Goal: Task Accomplishment & Management: Manage account settings

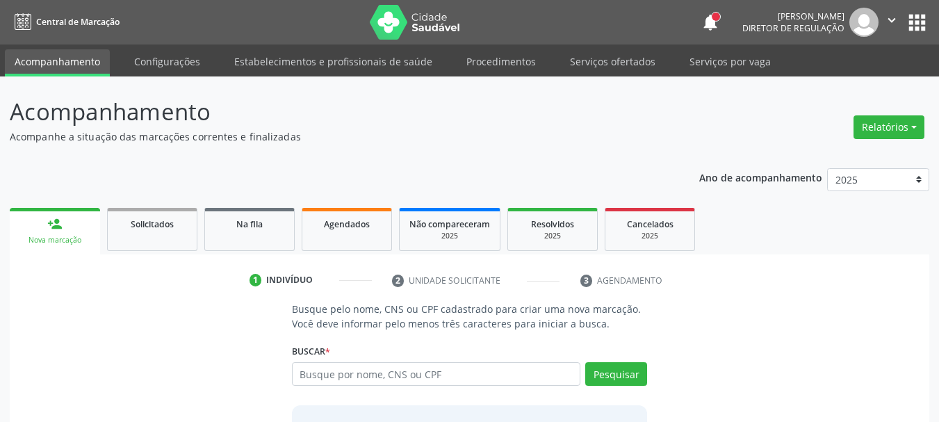
click at [615, 62] on link "Serviços ofertados" at bounding box center [612, 61] width 105 height 24
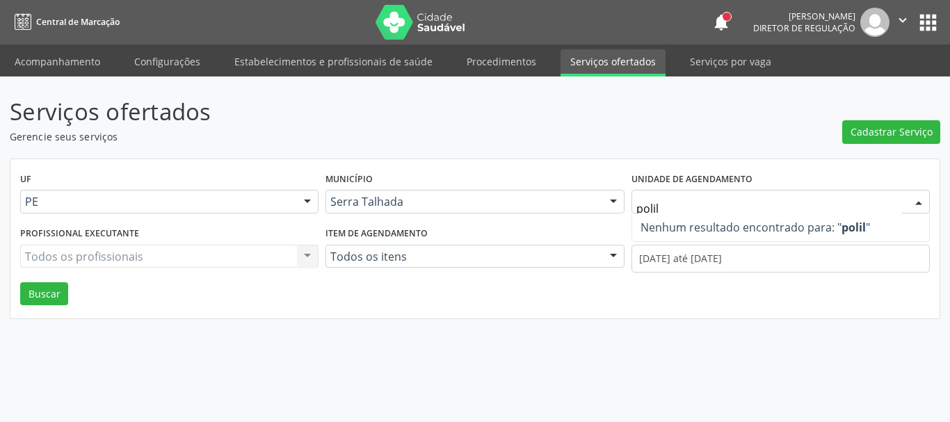
type input "poli"
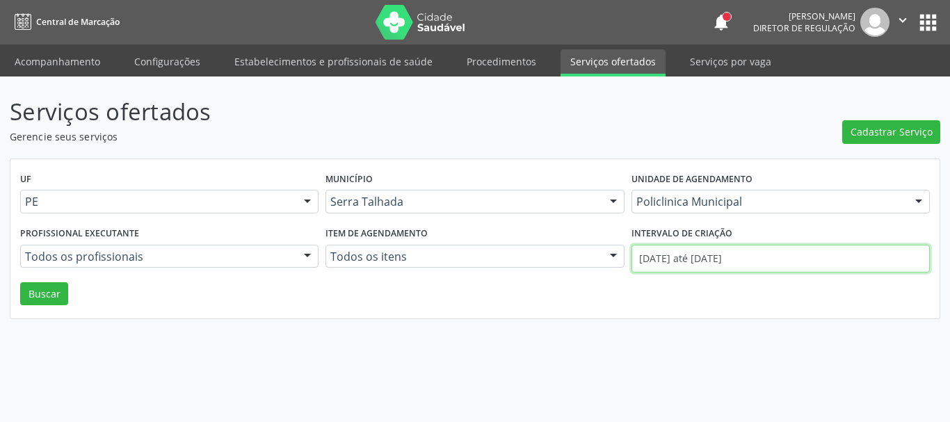
click at [667, 261] on input "[DATE] até [DATE]" at bounding box center [780, 259] width 298 height 28
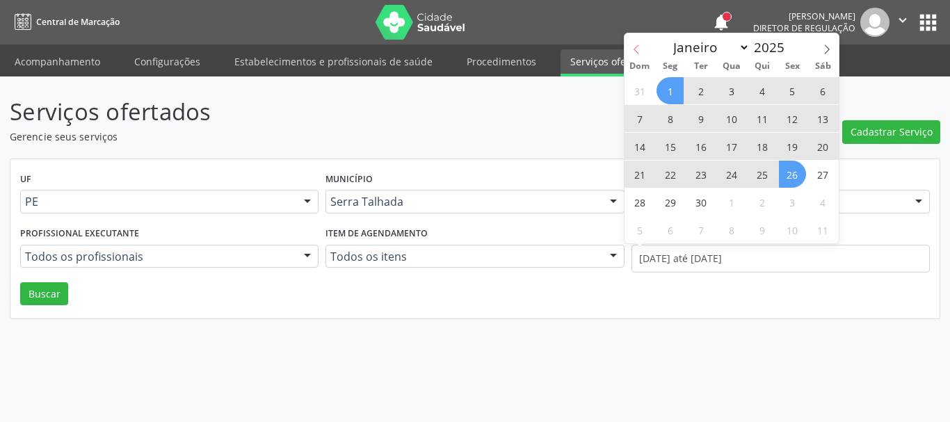
click at [633, 44] on span at bounding box center [636, 45] width 24 height 24
select select "7"
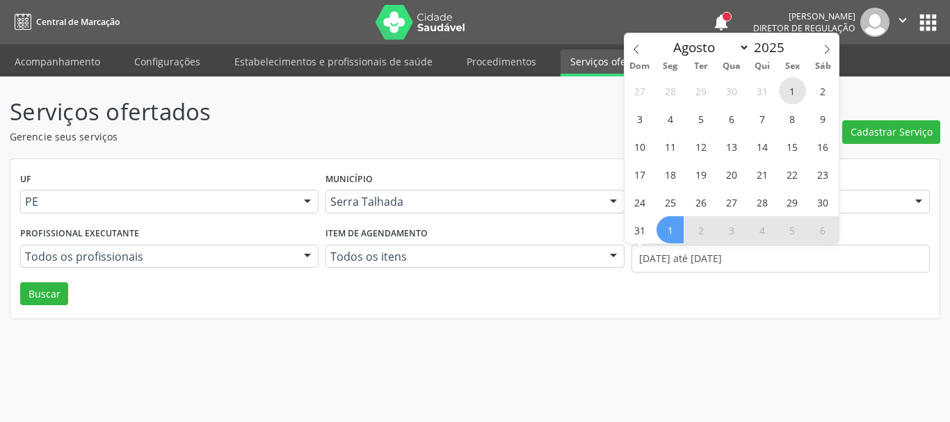
click at [796, 86] on span "1" at bounding box center [792, 90] width 27 height 27
type input "01/08/2025"
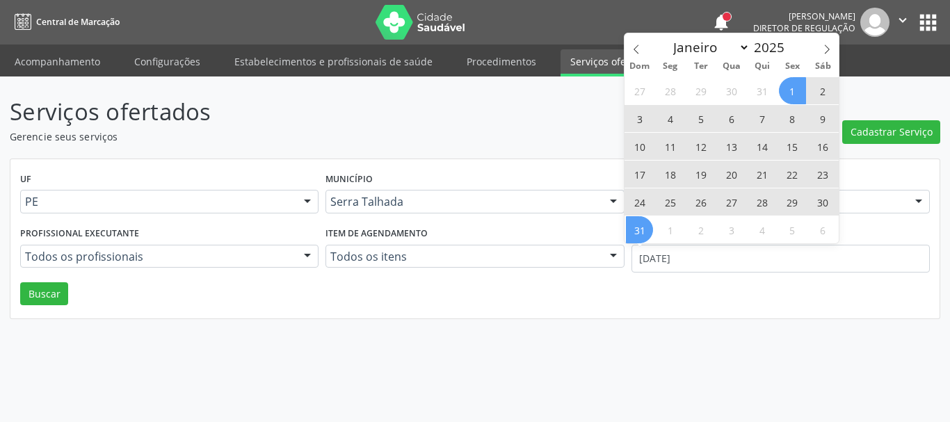
click at [649, 234] on span "31" at bounding box center [639, 229] width 27 height 27
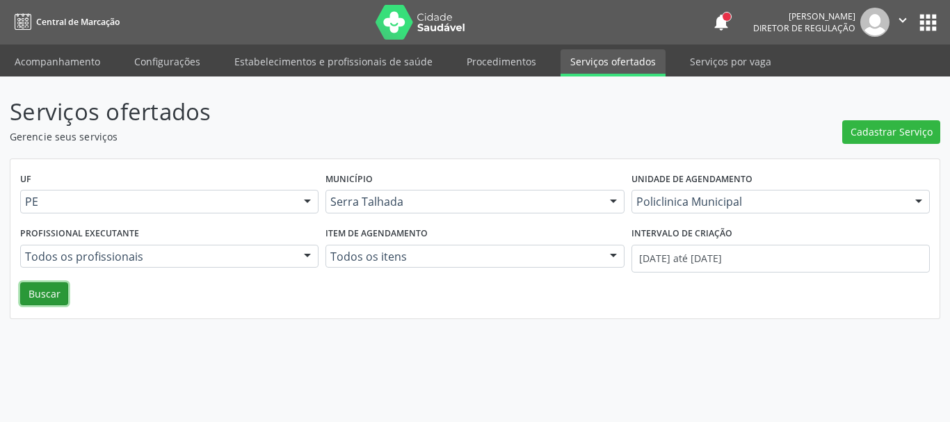
click at [47, 293] on button "Buscar" at bounding box center [44, 294] width 48 height 24
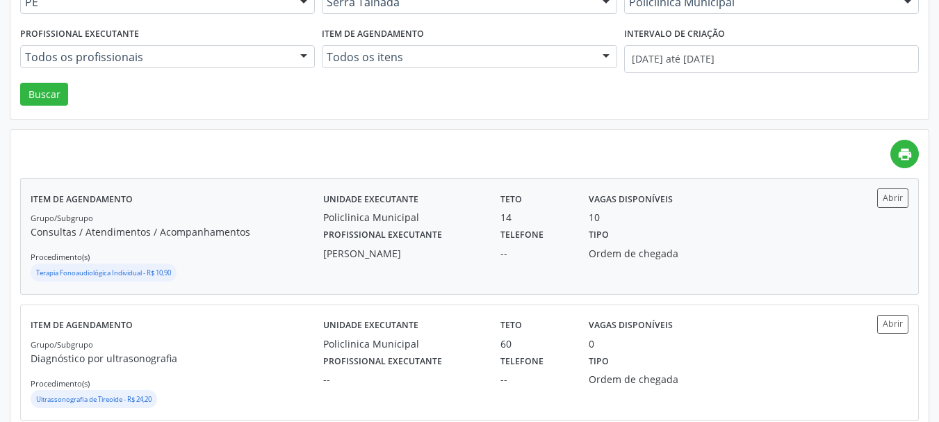
scroll to position [70, 0]
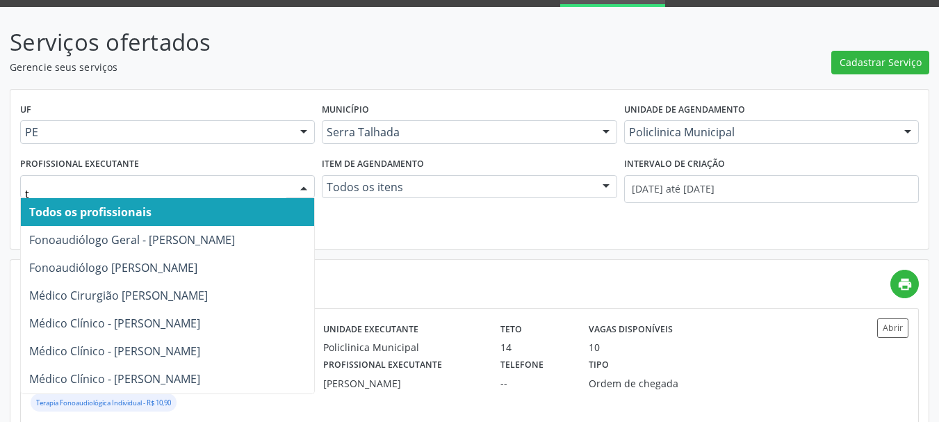
type input "th"
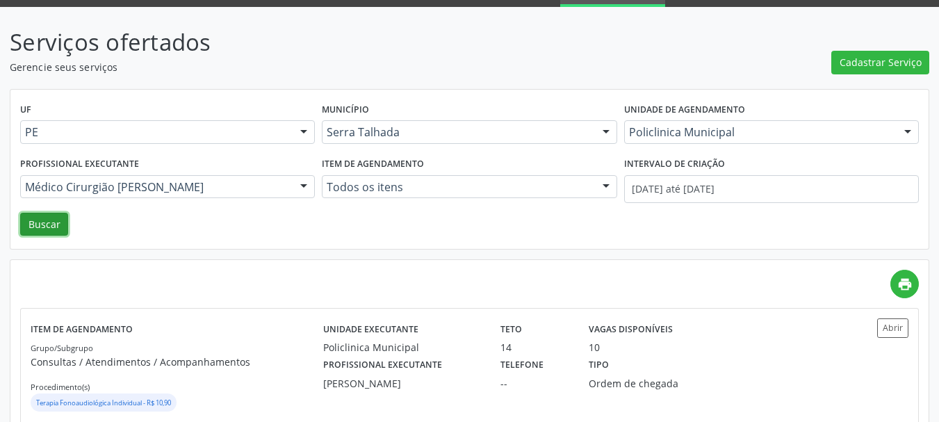
click at [37, 222] on button "Buscar" at bounding box center [44, 225] width 48 height 24
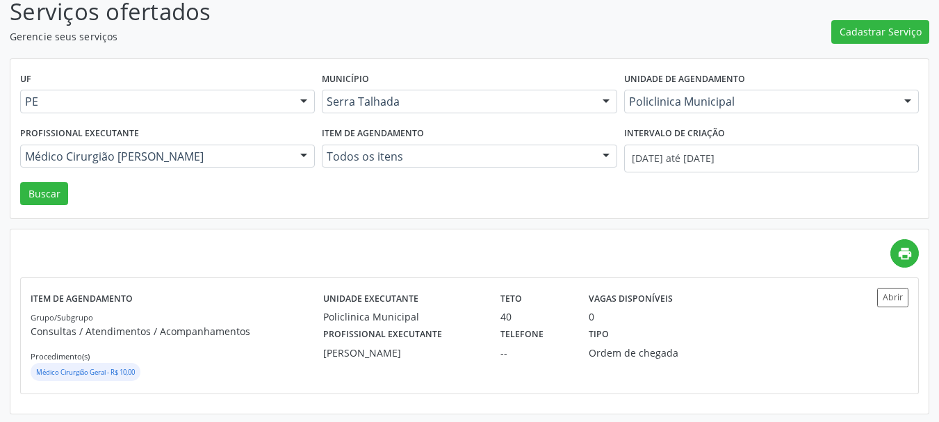
scroll to position [102, 0]
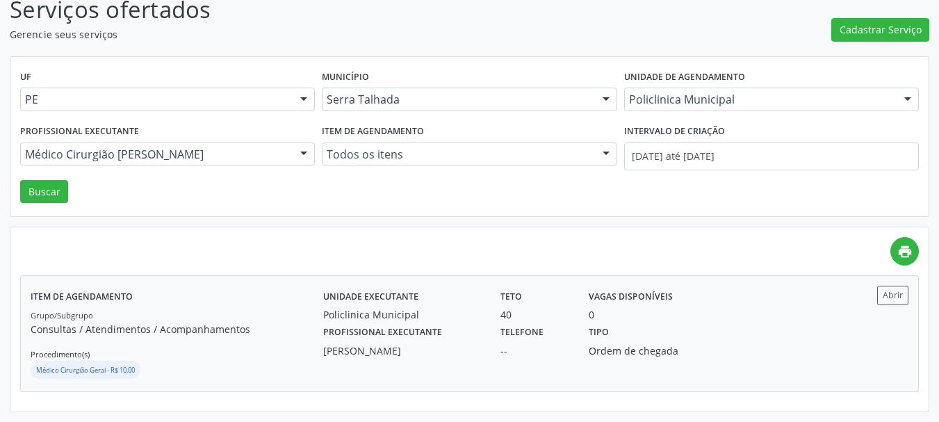
drag, startPoint x: 656, startPoint y: 351, endPoint x: 632, endPoint y: 346, distance: 25.0
click at [644, 350] on div "Ordem de chegada" at bounding box center [645, 351] width 113 height 15
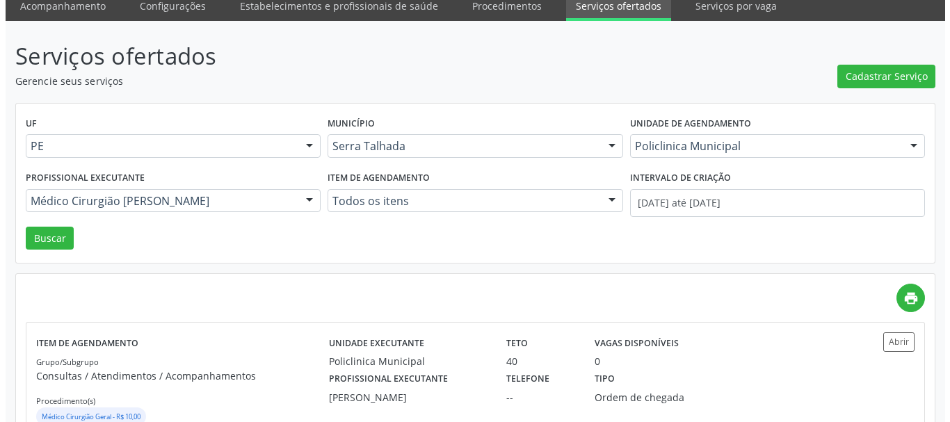
scroll to position [0, 0]
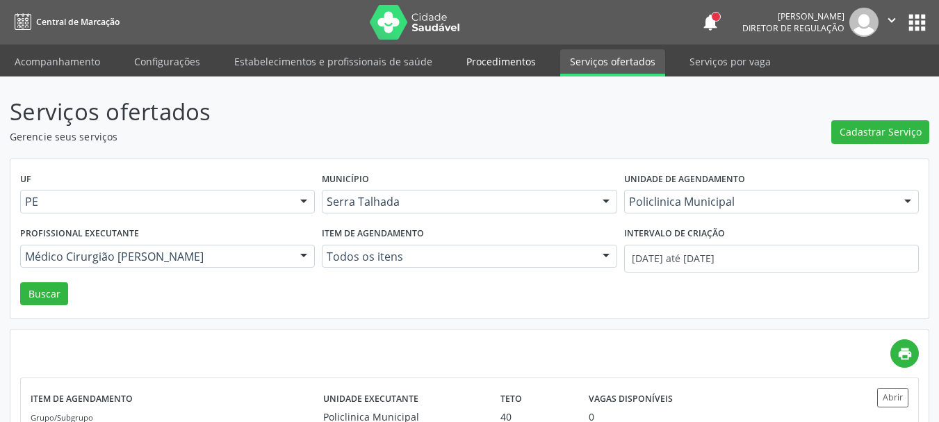
click at [491, 65] on link "Procedimentos" at bounding box center [501, 61] width 89 height 24
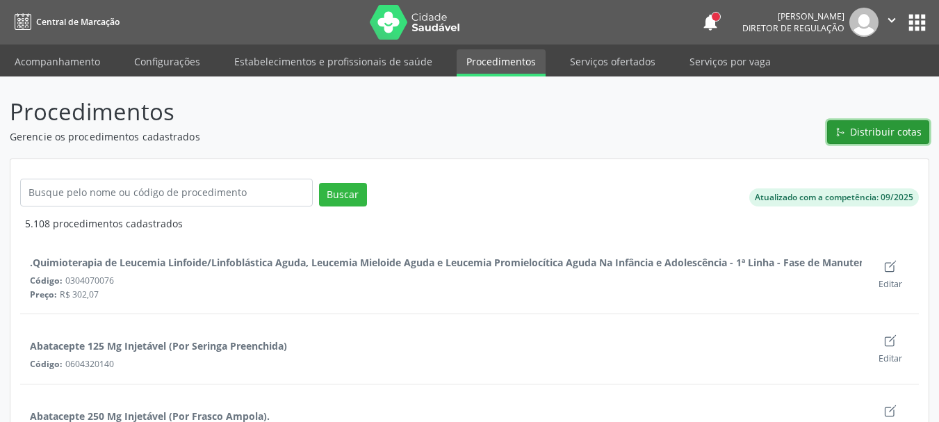
click at [881, 134] on span "Distribuir cotas" at bounding box center [886, 131] width 72 height 15
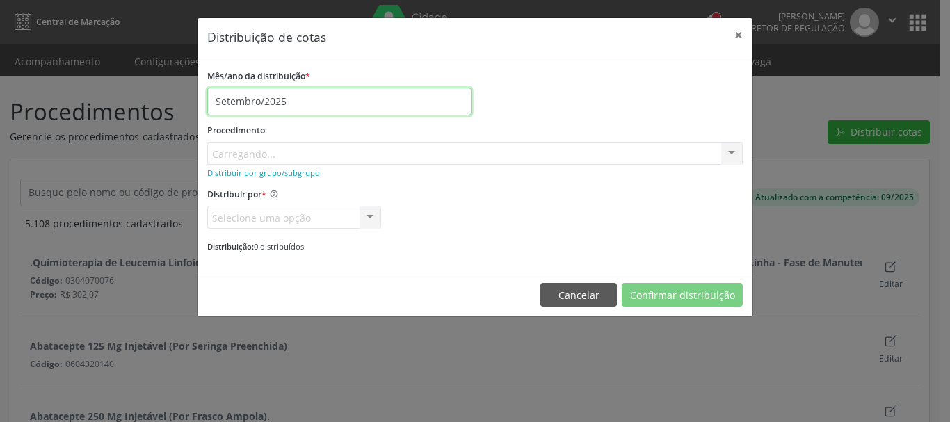
click at [261, 99] on input "Setembro/2025" at bounding box center [339, 102] width 264 height 28
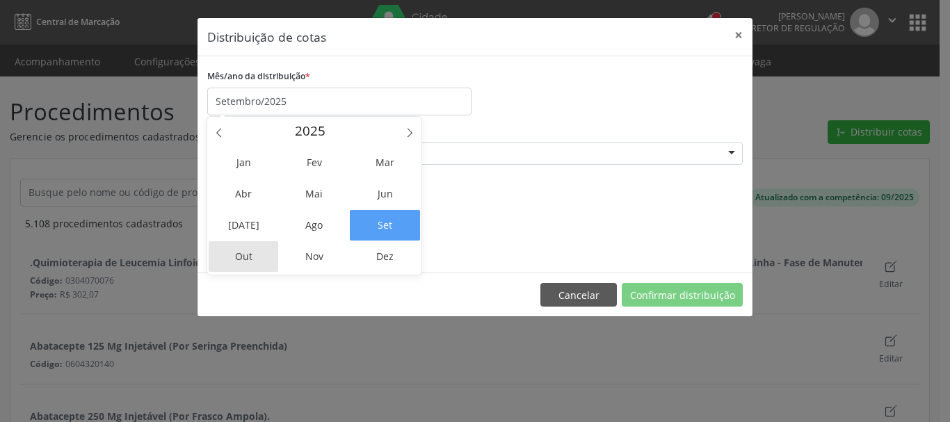
click at [250, 254] on span "Out" at bounding box center [244, 256] width 70 height 31
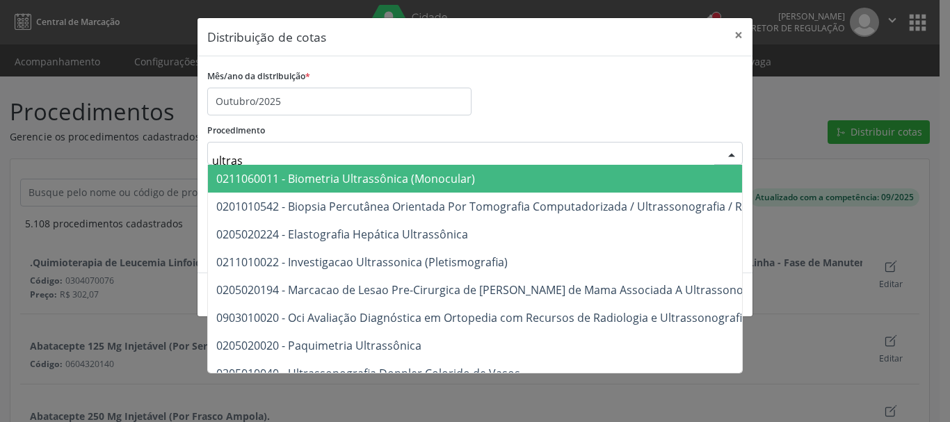
type input "ultrass"
click at [398, 138] on div "Procedimento ultrass 0211060011 - Biometria Ultrassônica (Monocular) 0201010542…" at bounding box center [474, 142] width 535 height 45
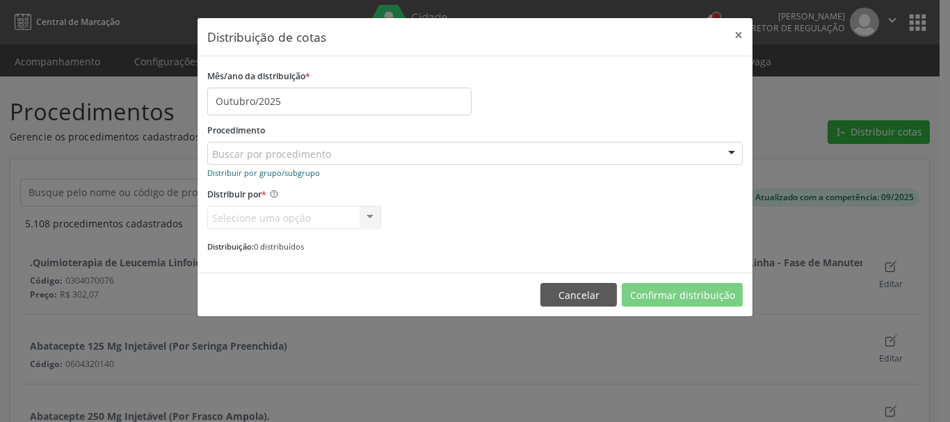
click at [267, 178] on link "Distribuir por grupo/subgrupo" at bounding box center [263, 172] width 113 height 13
click at [258, 148] on div "Carregando... Nenhum resultado encontrado para: " " Nenhuma opção encontrada" at bounding box center [474, 154] width 535 height 24
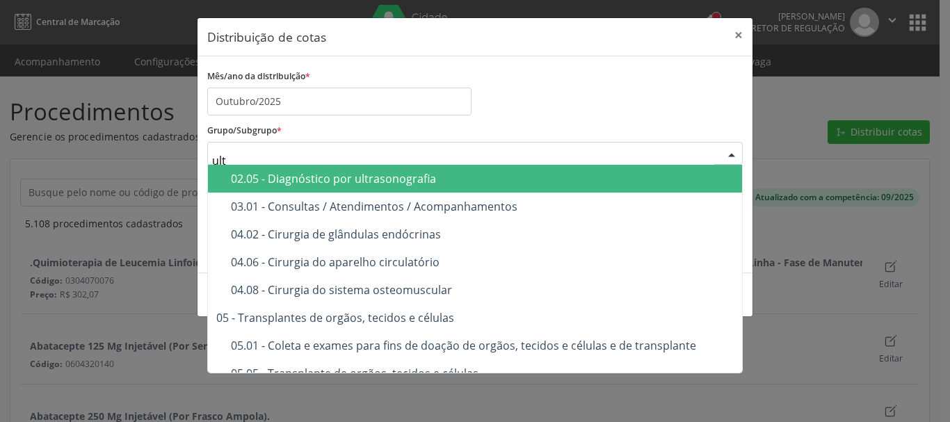
type input "ultr"
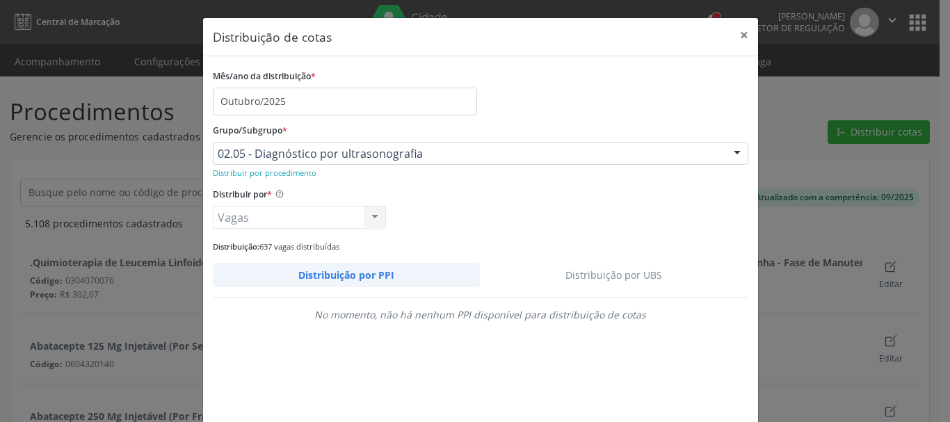
drag, startPoint x: 614, startPoint y: 268, endPoint x: 661, endPoint y: 248, distance: 50.8
click at [615, 268] on link "Distribuição por UBS" at bounding box center [614, 275] width 268 height 24
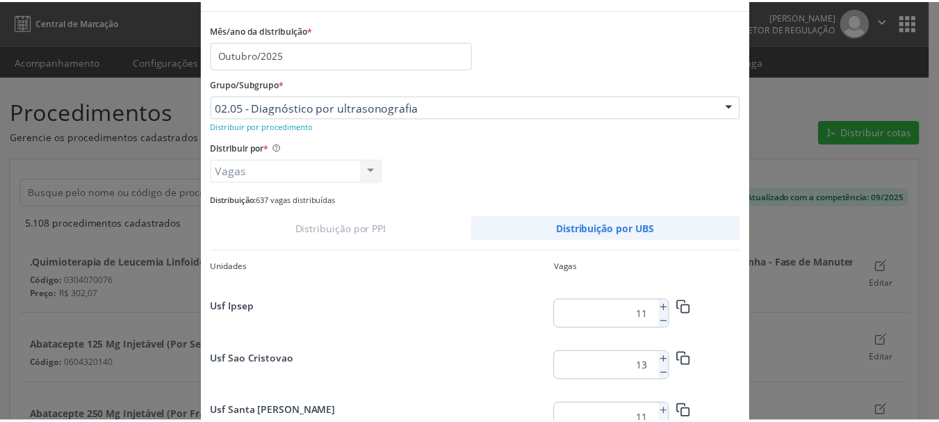
scroll to position [131, 0]
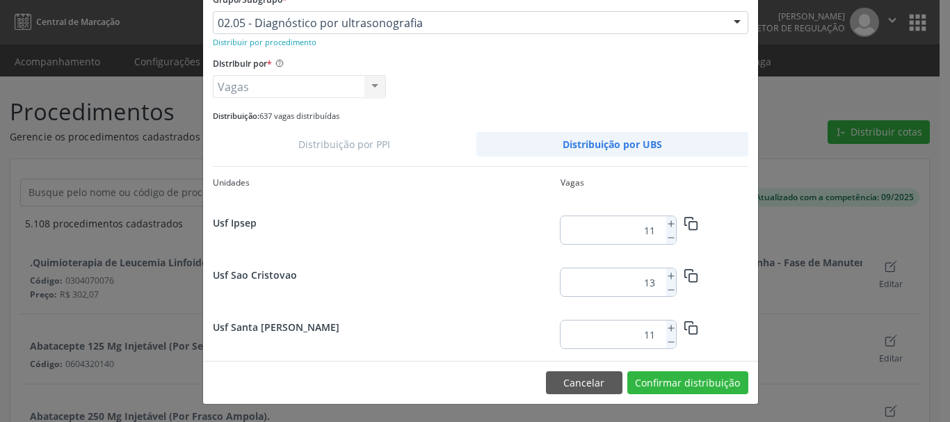
click at [648, 280] on input "13" at bounding box center [610, 282] width 100 height 28
type input "25"
click at [672, 397] on footer "Cancelar Confirmar distribuição" at bounding box center [480, 383] width 555 height 44
click at [668, 378] on button "Confirmar distribuição" at bounding box center [687, 383] width 121 height 24
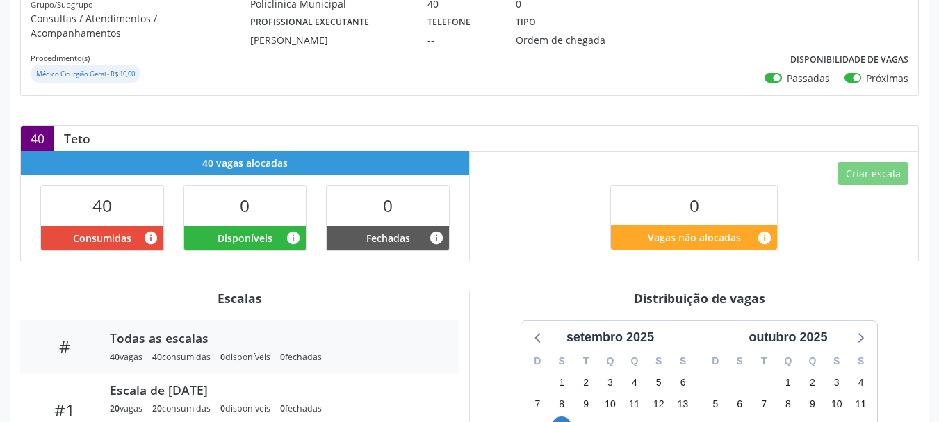
scroll to position [209, 0]
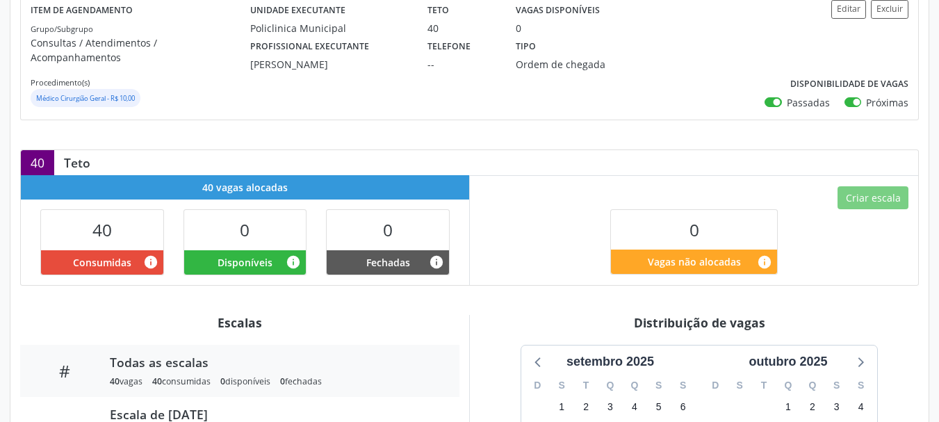
click at [787, 95] on label "Passadas" at bounding box center [808, 102] width 43 height 15
click at [775, 95] on input "Passadas" at bounding box center [770, 101] width 10 height 13
checkbox input "false"
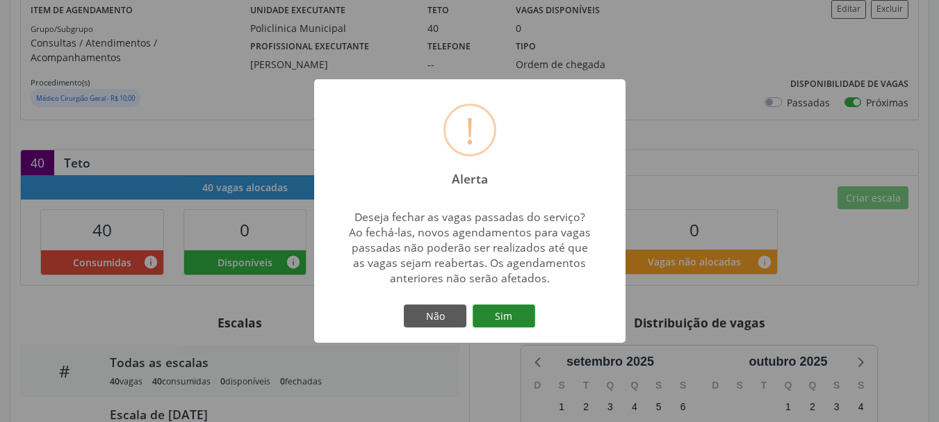
click at [517, 322] on button "Sim" at bounding box center [504, 317] width 63 height 24
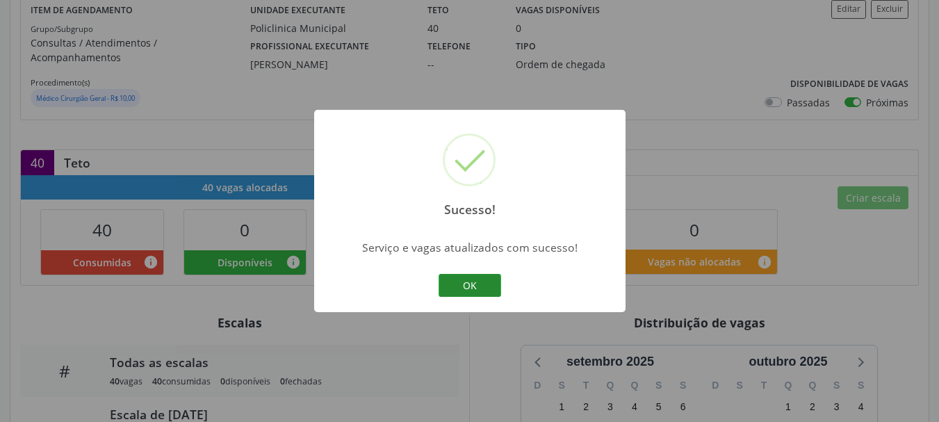
click at [485, 293] on button "OK" at bounding box center [470, 286] width 63 height 24
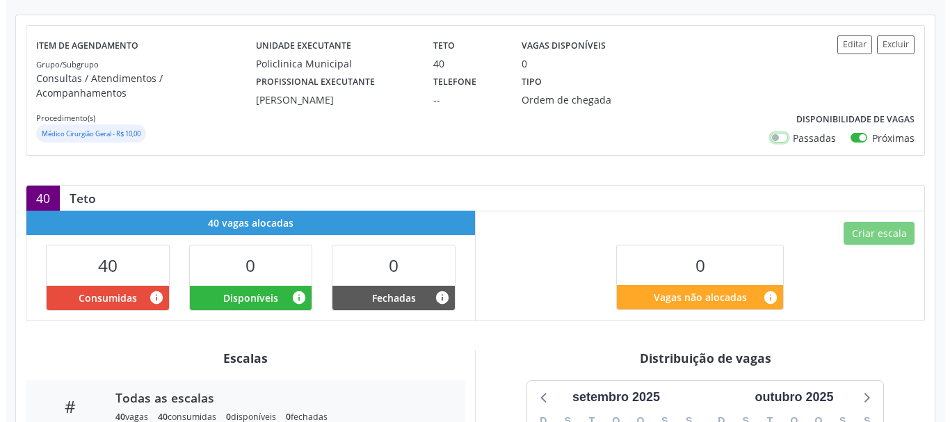
scroll to position [139, 0]
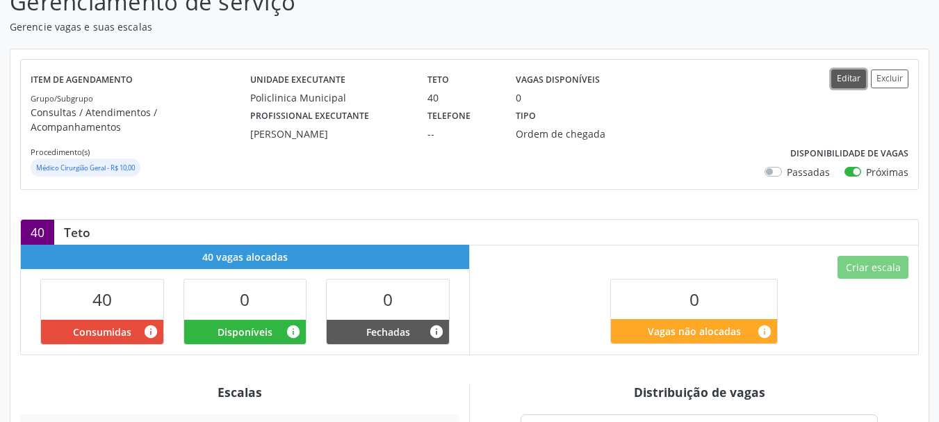
click at [854, 79] on button "Editar" at bounding box center [849, 79] width 35 height 19
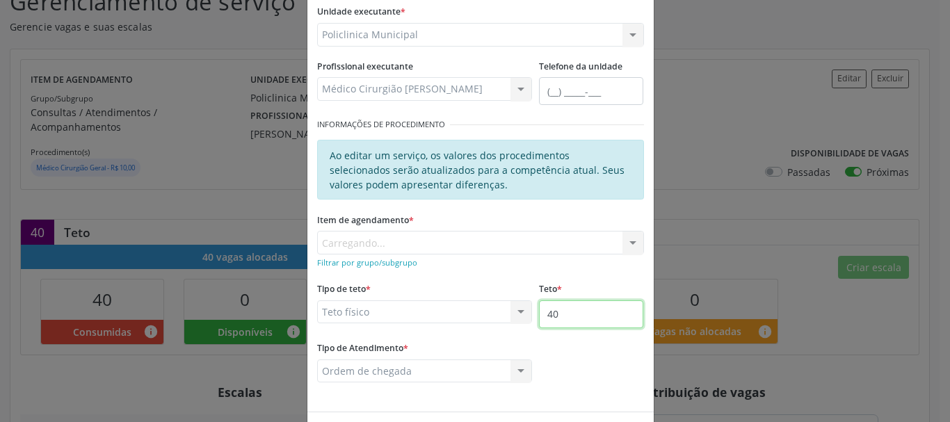
click at [582, 316] on input "40" at bounding box center [591, 314] width 104 height 28
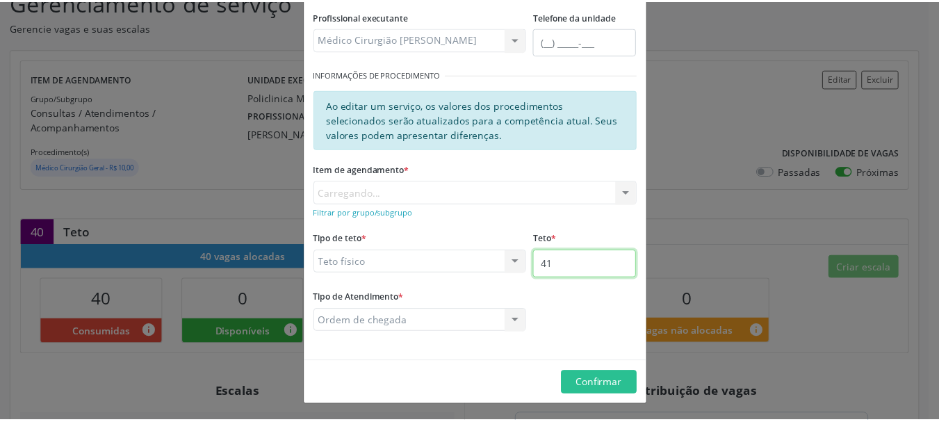
scroll to position [190, 0]
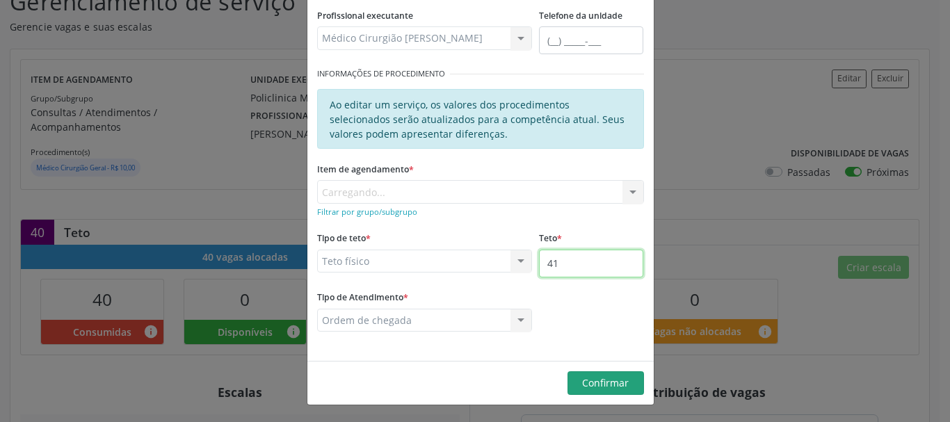
type input "41"
click at [607, 394] on button "Confirmar" at bounding box center [605, 383] width 76 height 24
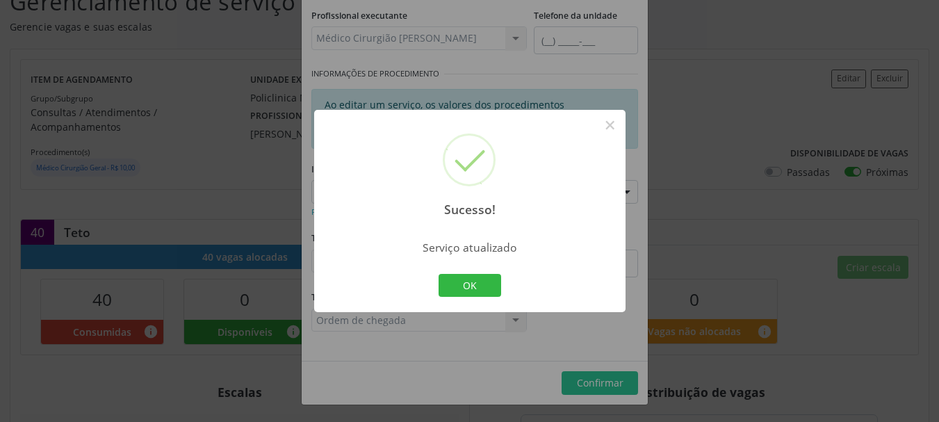
drag, startPoint x: 461, startPoint y: 277, endPoint x: 469, endPoint y: 274, distance: 8.1
click at [462, 277] on button "OK" at bounding box center [470, 286] width 63 height 24
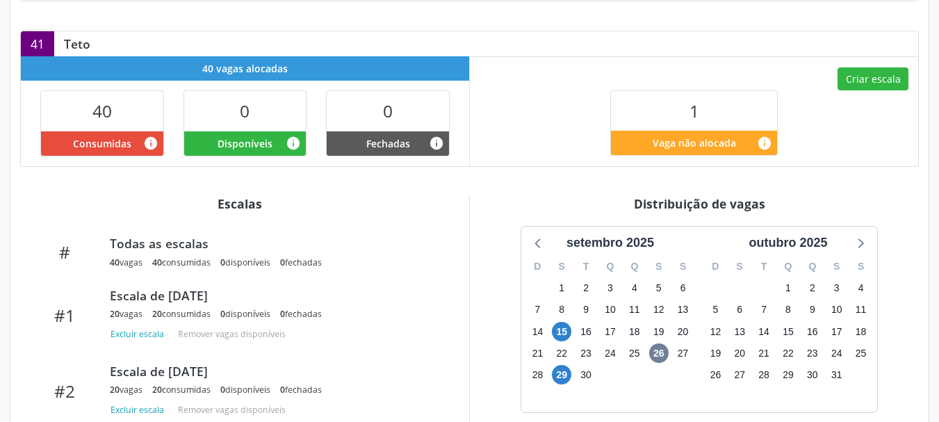
scroll to position [348, 0]
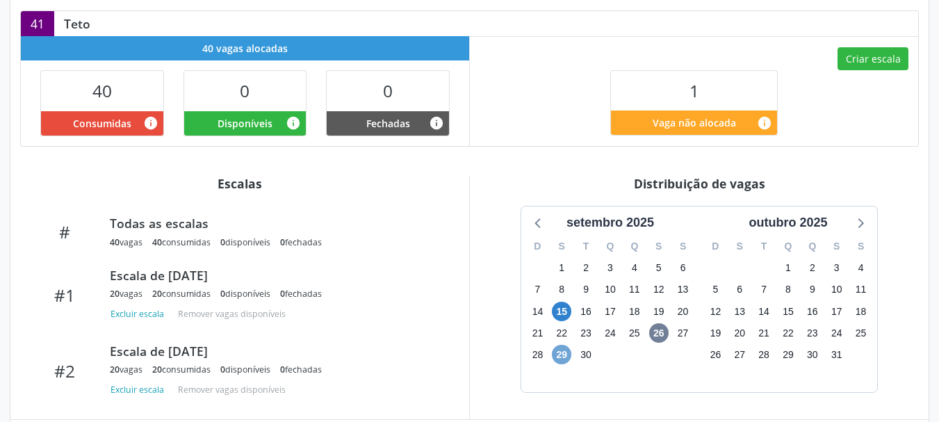
click at [558, 345] on span "29" at bounding box center [561, 354] width 19 height 19
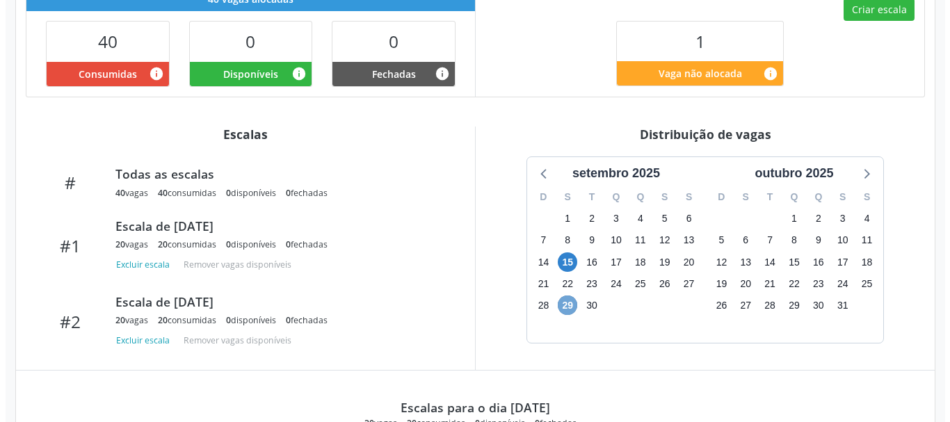
scroll to position [364, 0]
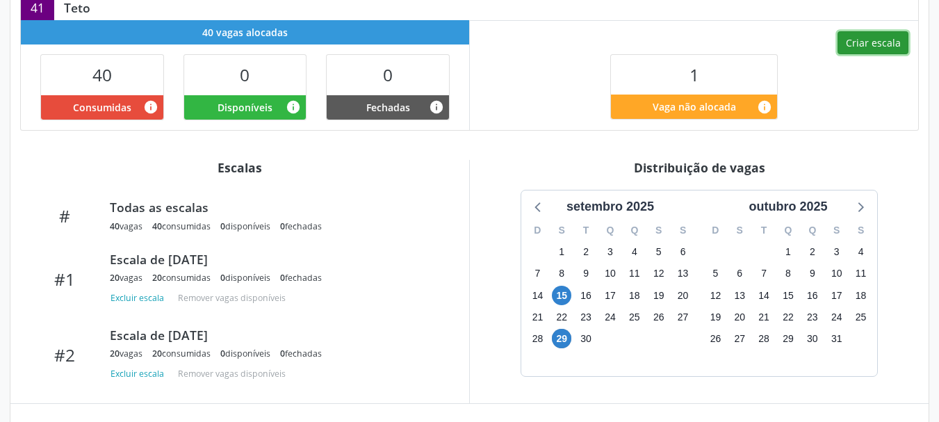
click at [857, 31] on button "Criar escala" at bounding box center [873, 43] width 71 height 24
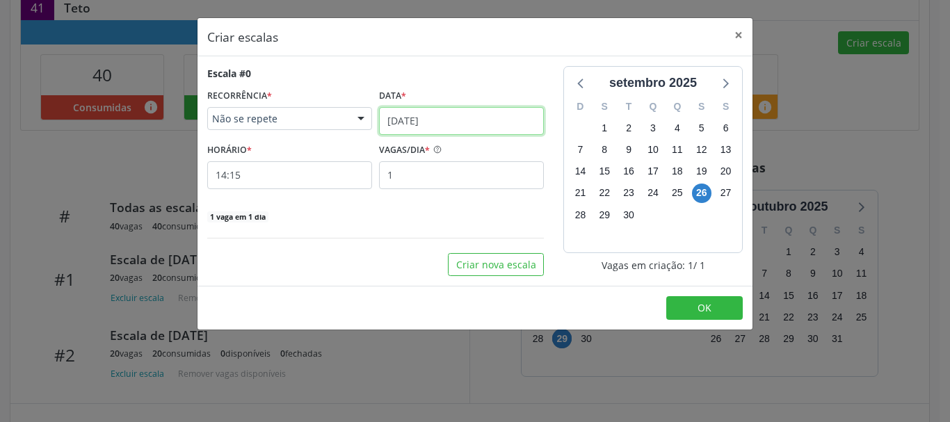
click at [409, 119] on input "26/09/2025" at bounding box center [461, 121] width 165 height 28
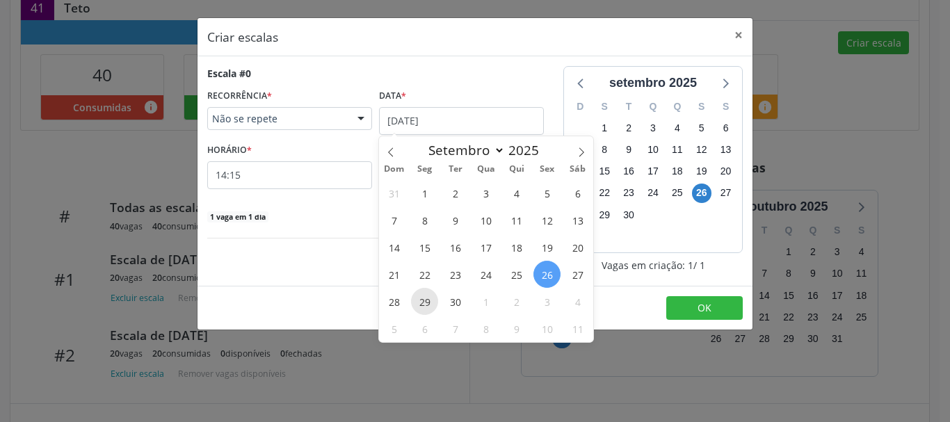
click at [430, 300] on span "29" at bounding box center [424, 301] width 27 height 27
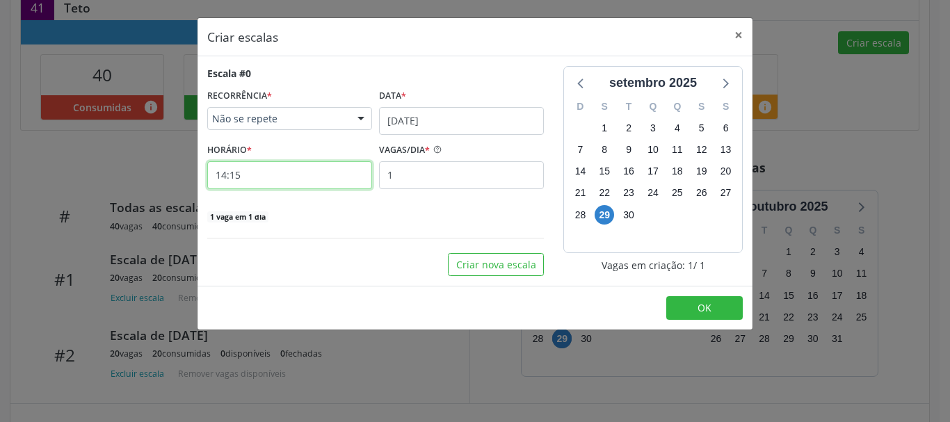
click at [328, 175] on input "14:15" at bounding box center [289, 175] width 165 height 28
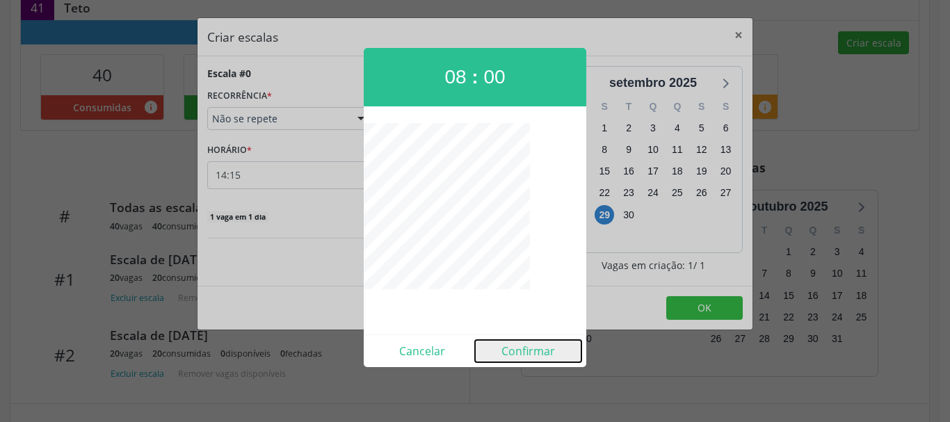
click at [526, 352] on button "Confirmar" at bounding box center [528, 351] width 106 height 22
type input "08:00"
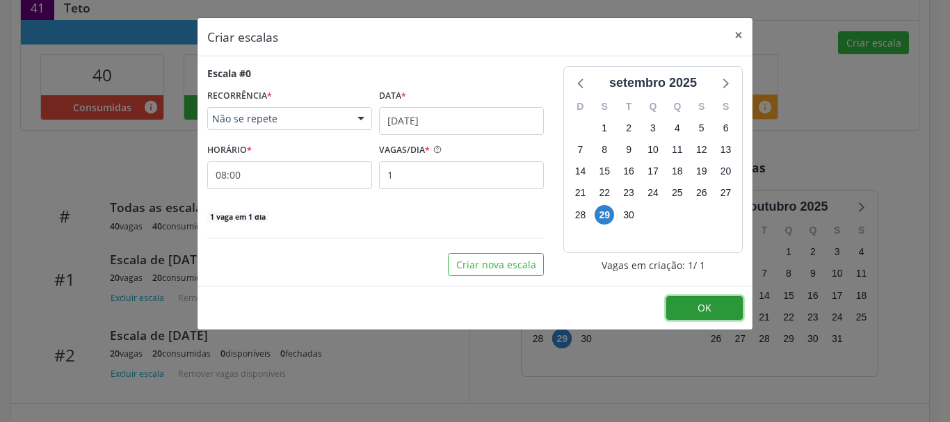
click at [699, 309] on span "OK" at bounding box center [704, 307] width 14 height 13
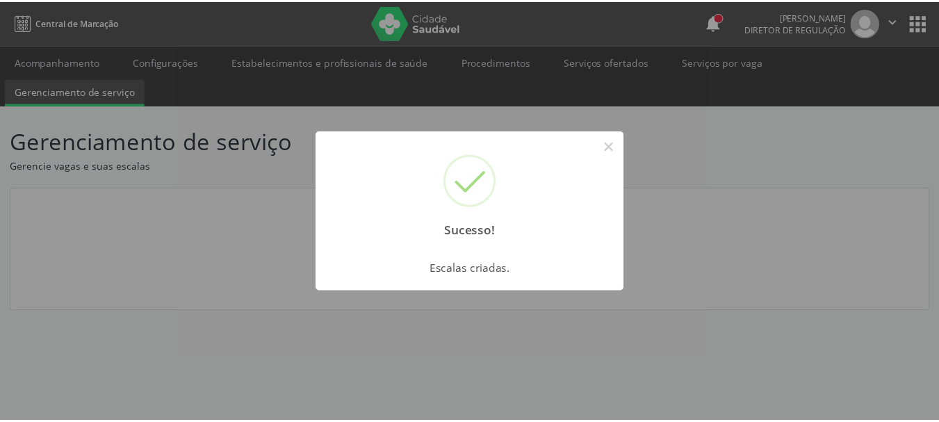
scroll to position [0, 0]
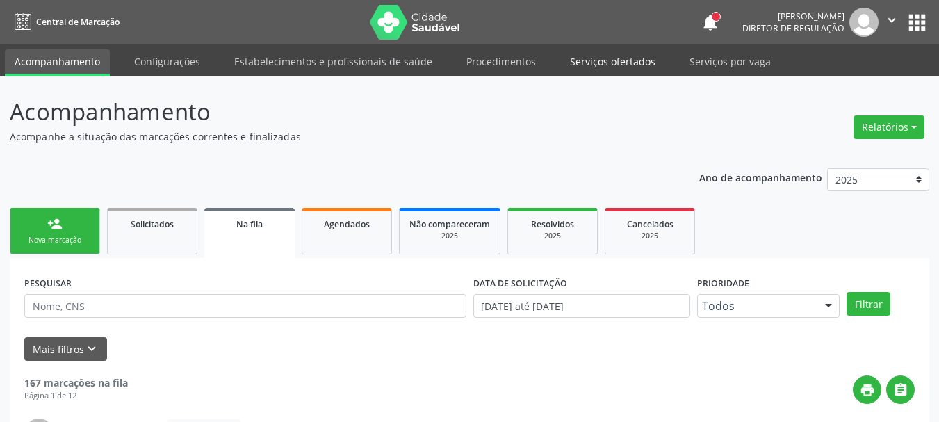
click at [610, 71] on link "Serviços ofertados" at bounding box center [612, 61] width 105 height 24
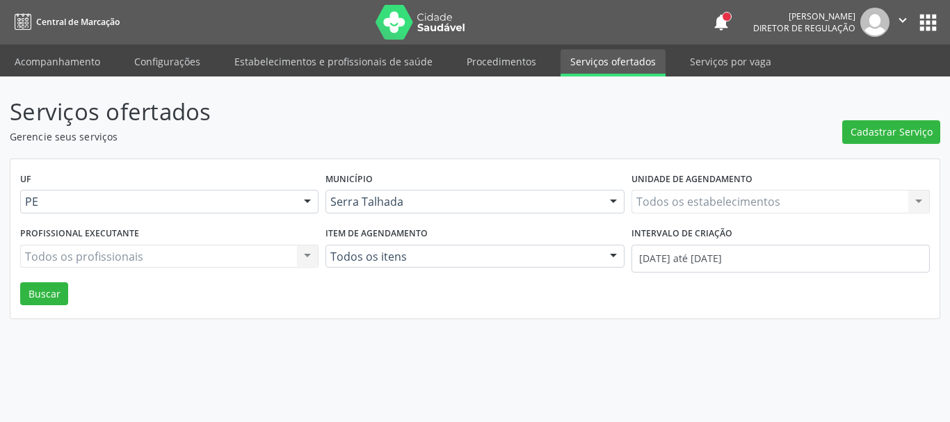
click at [667, 202] on div "Todos os estabelecimentos Todos os estabelecimentos Nenhum resultado encontrado…" at bounding box center [780, 202] width 298 height 24
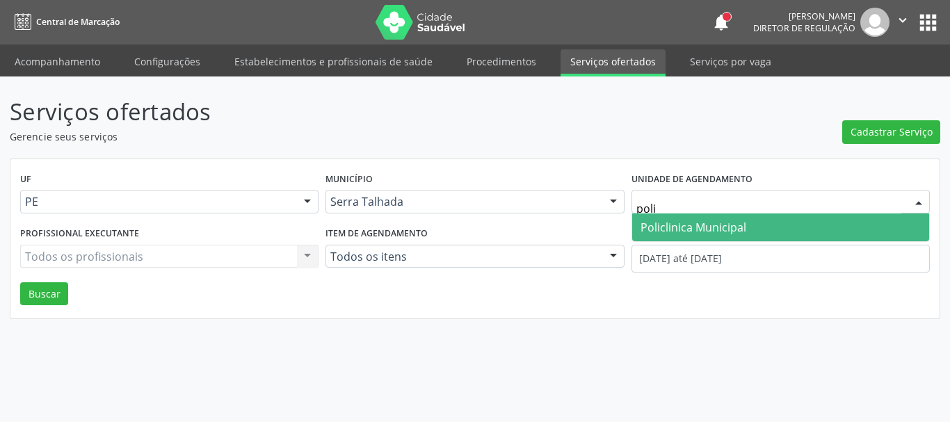
type input "polic"
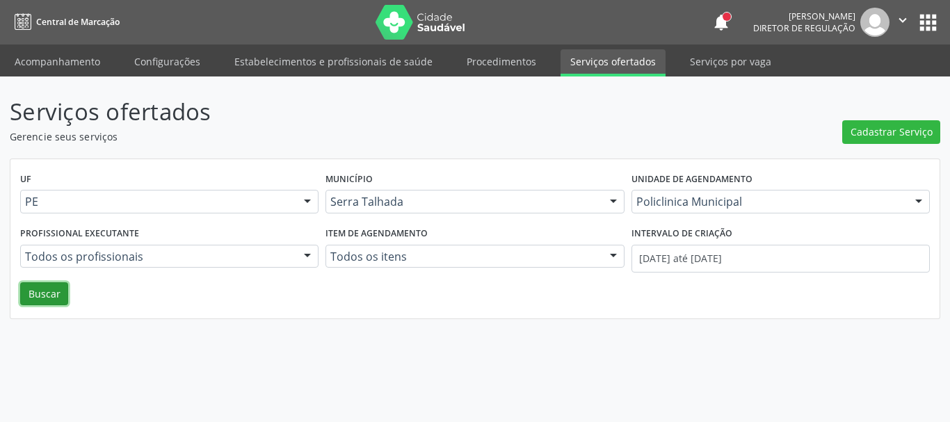
click at [58, 289] on button "Buscar" at bounding box center [44, 294] width 48 height 24
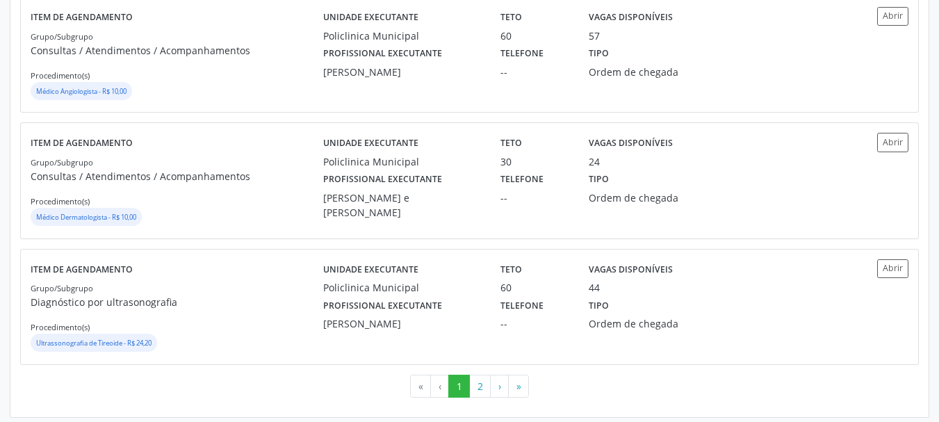
scroll to position [1983, 0]
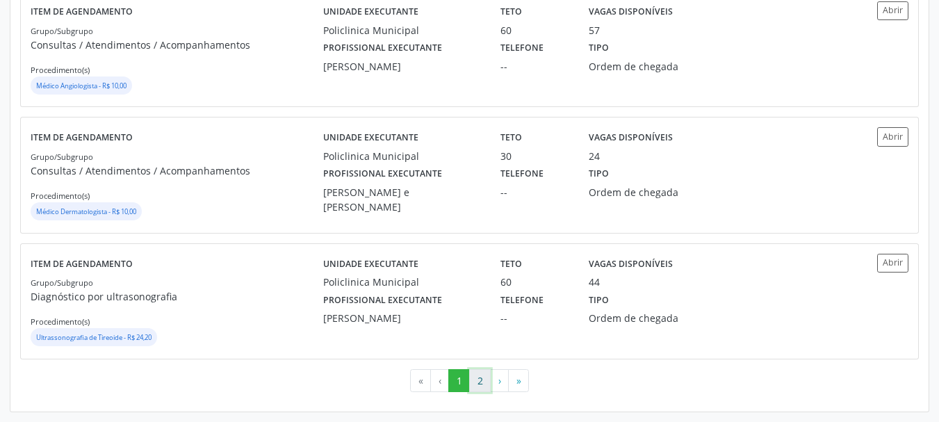
click at [483, 375] on button "2" at bounding box center [480, 381] width 22 height 24
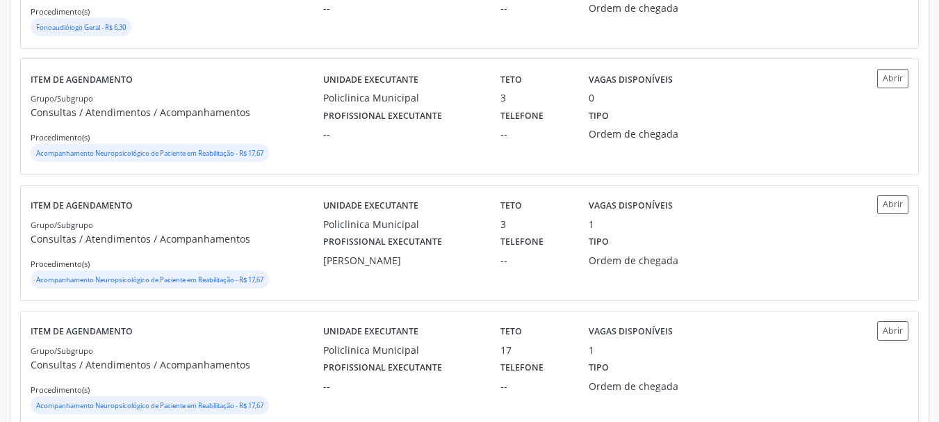
scroll to position [1775, 0]
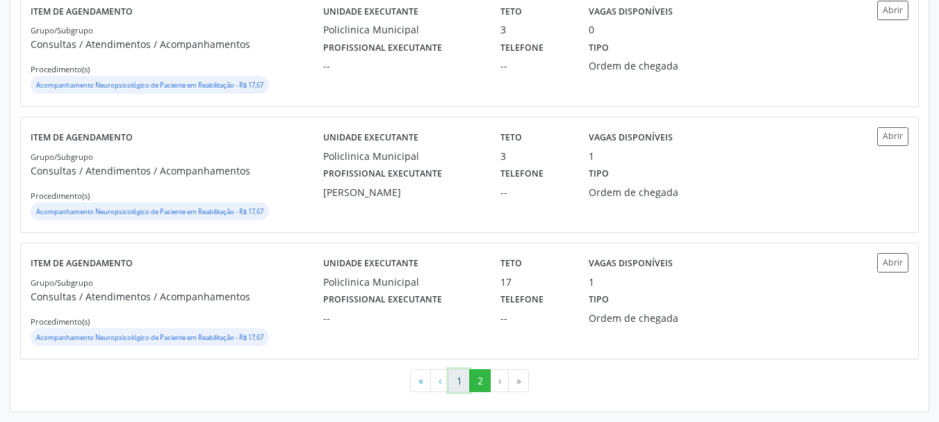
click at [466, 382] on button "1" at bounding box center [460, 381] width 22 height 24
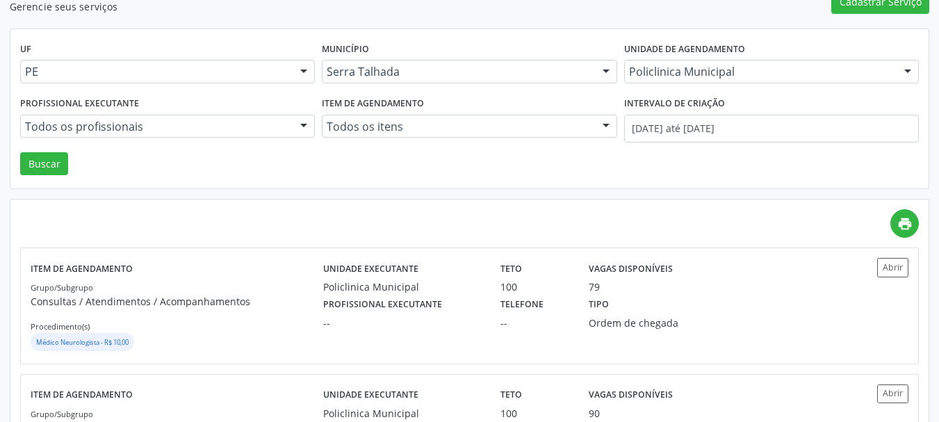
scroll to position [0, 0]
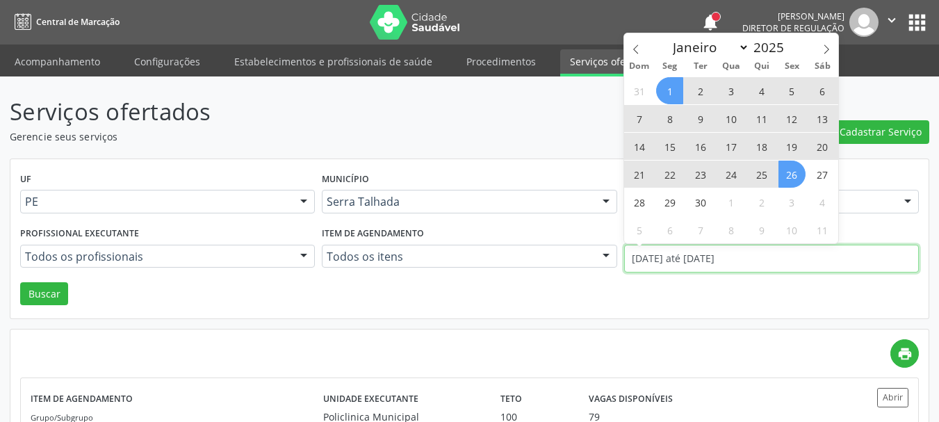
click at [654, 252] on input "[DATE] até [DATE]" at bounding box center [771, 259] width 295 height 28
click at [643, 45] on span at bounding box center [636, 45] width 24 height 24
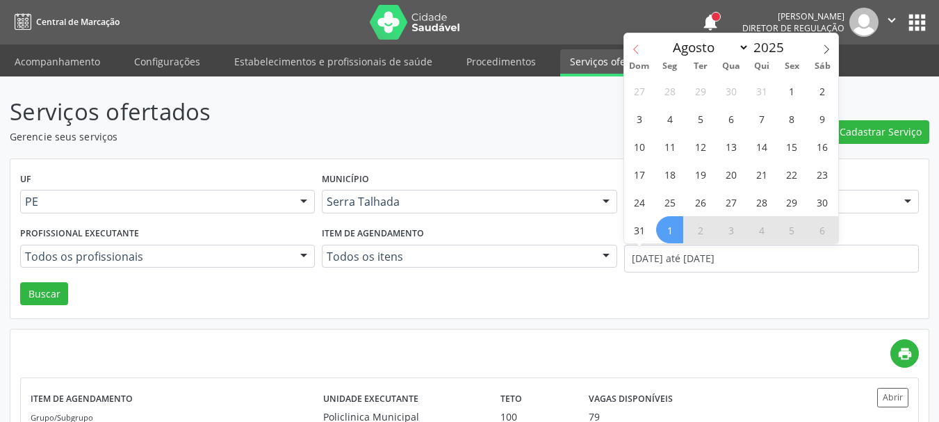
click at [643, 45] on span at bounding box center [636, 45] width 24 height 24
select select "6"
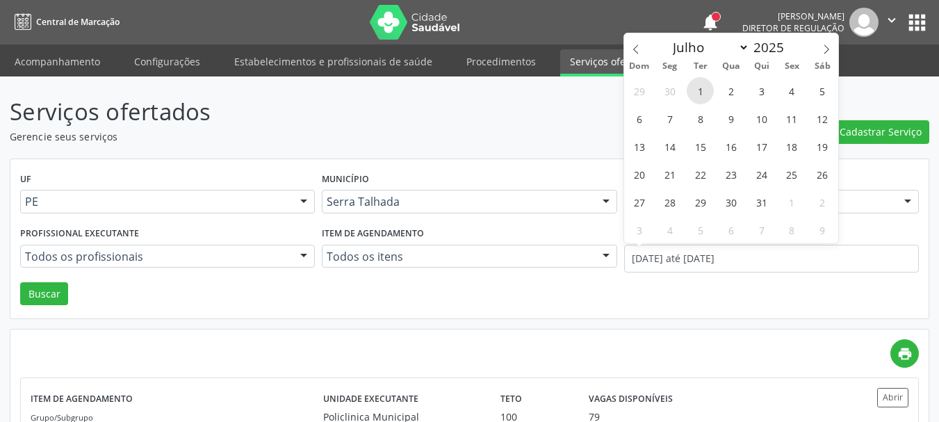
click at [695, 82] on span "1" at bounding box center [700, 90] width 27 height 27
type input "[DATE]"
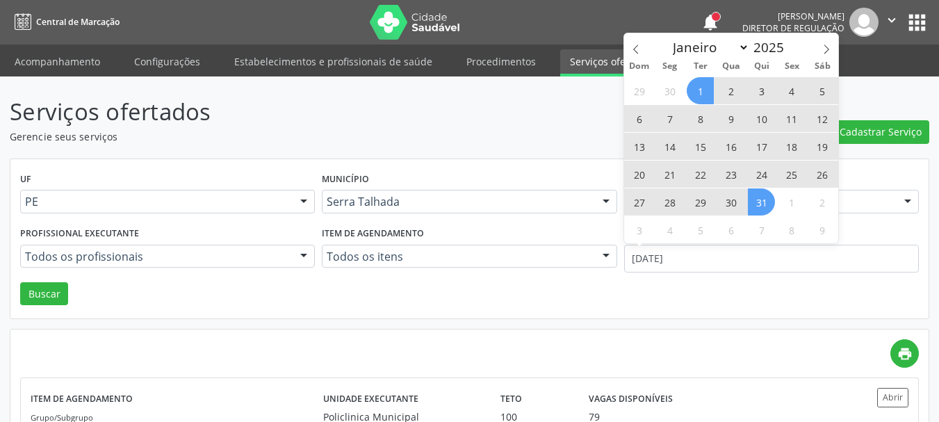
click at [767, 200] on span "31" at bounding box center [761, 201] width 27 height 27
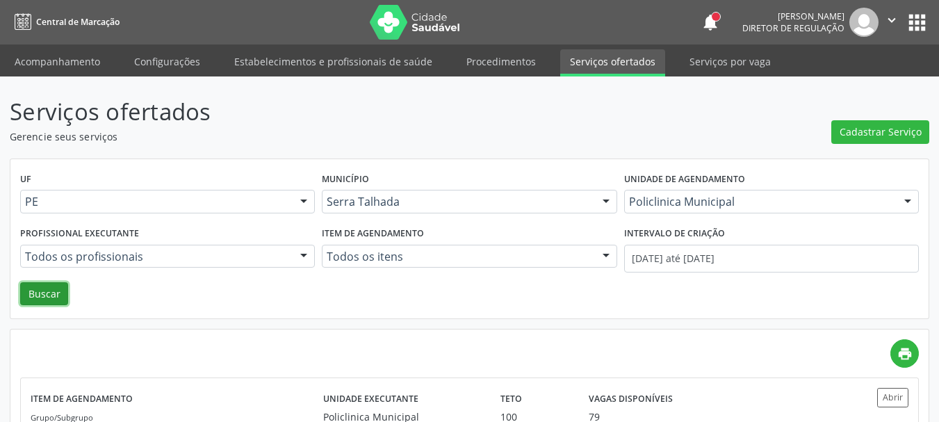
click at [65, 296] on button "Buscar" at bounding box center [44, 294] width 48 height 24
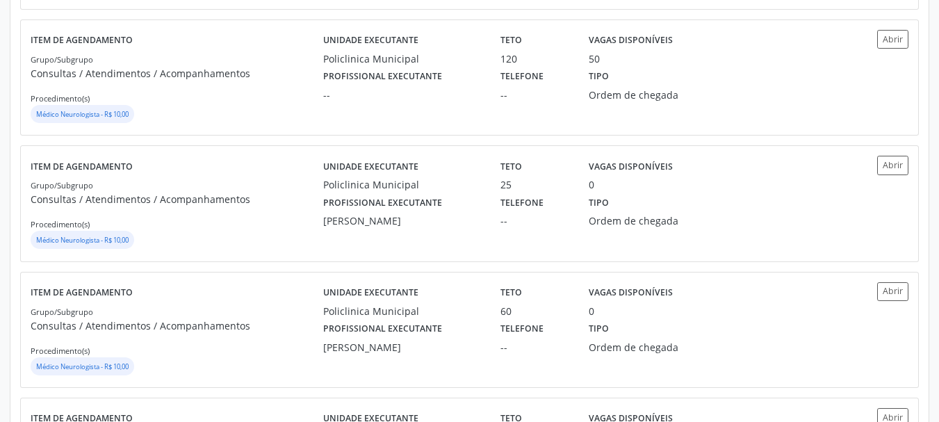
scroll to position [1738, 0]
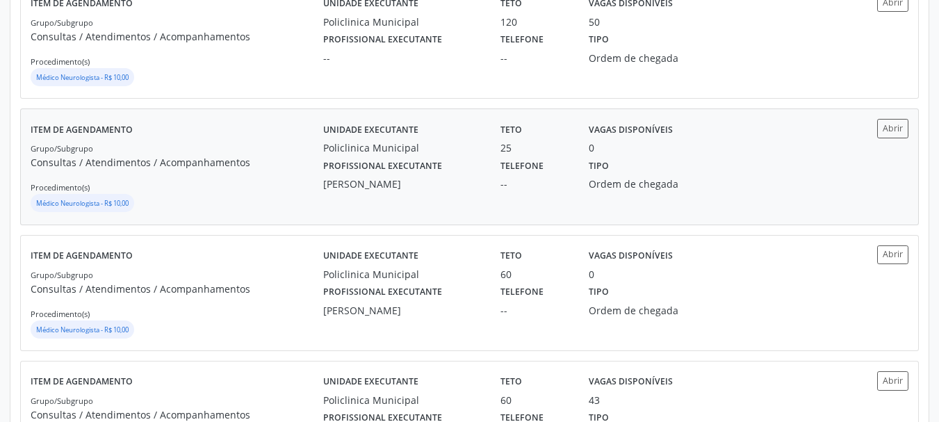
click at [659, 165] on div "Tipo Ordem de chegada" at bounding box center [645, 173] width 133 height 36
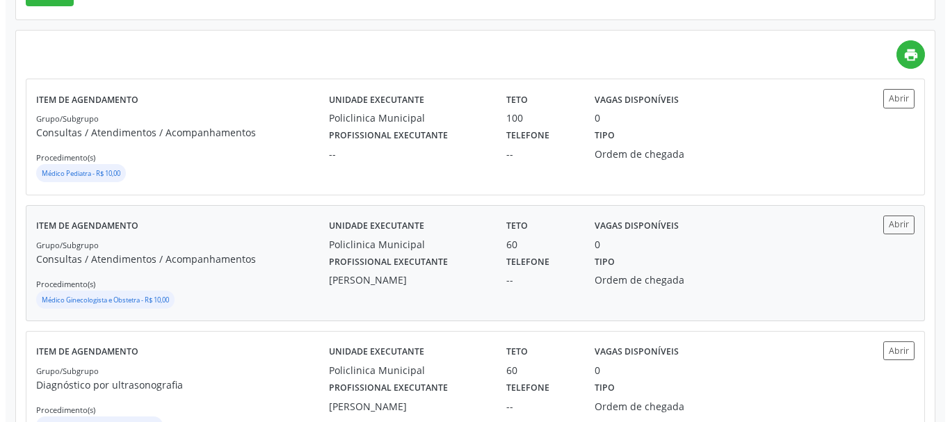
scroll to position [0, 0]
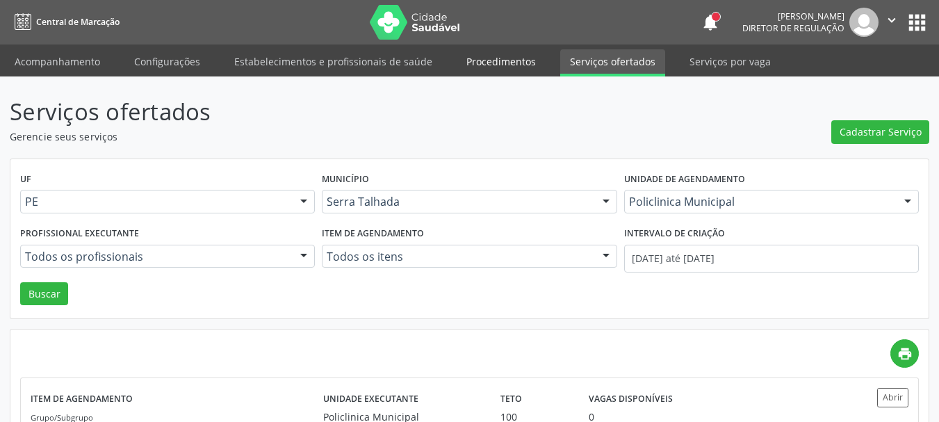
click at [510, 54] on link "Procedimentos" at bounding box center [501, 61] width 89 height 24
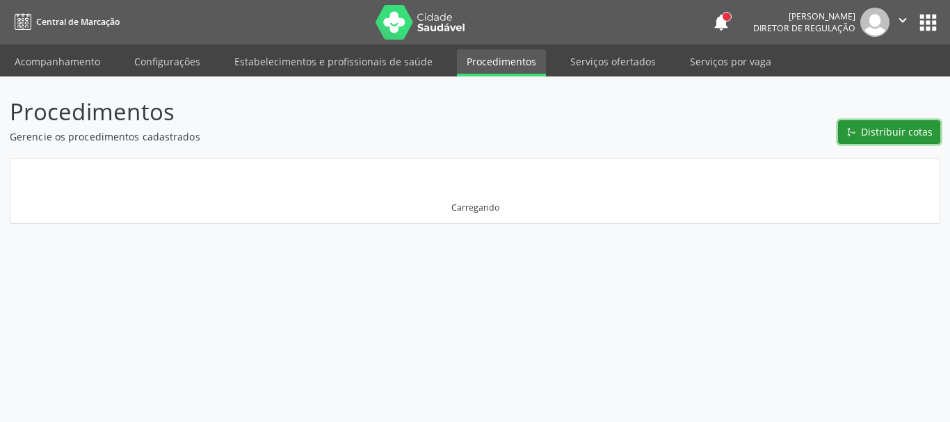
click at [869, 134] on span "Distribuir cotas" at bounding box center [897, 131] width 72 height 15
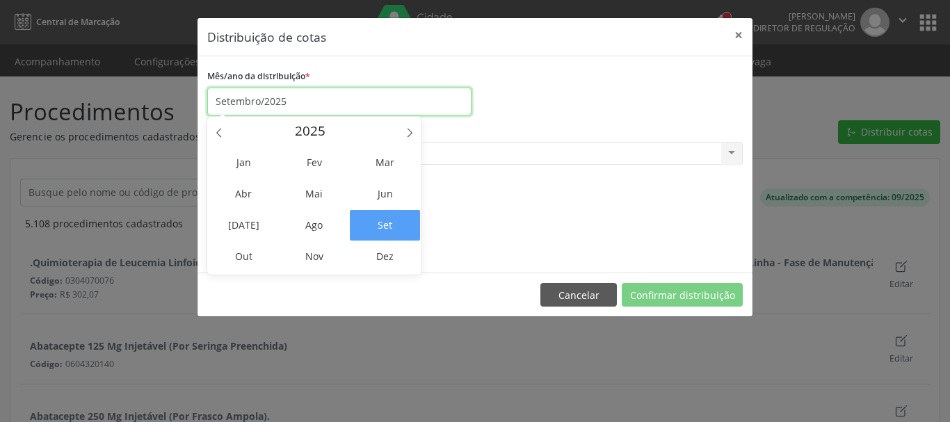
click at [282, 95] on input "Setembro/2025" at bounding box center [339, 102] width 264 height 28
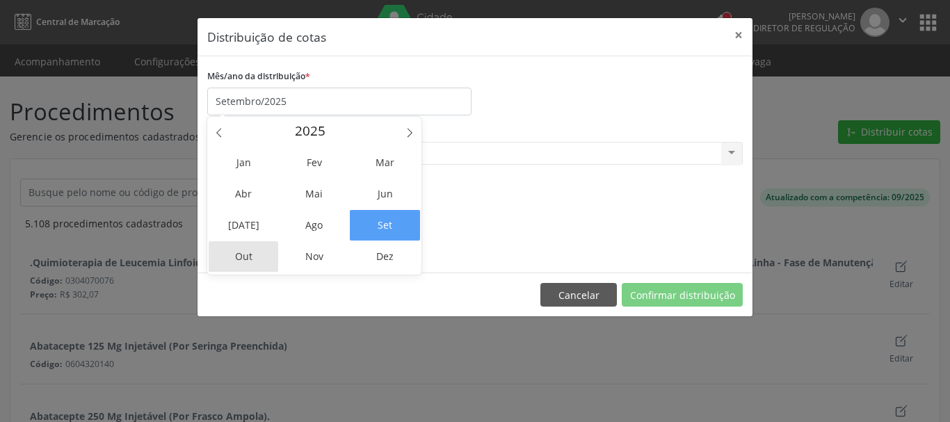
click at [261, 252] on span "Out" at bounding box center [244, 256] width 70 height 31
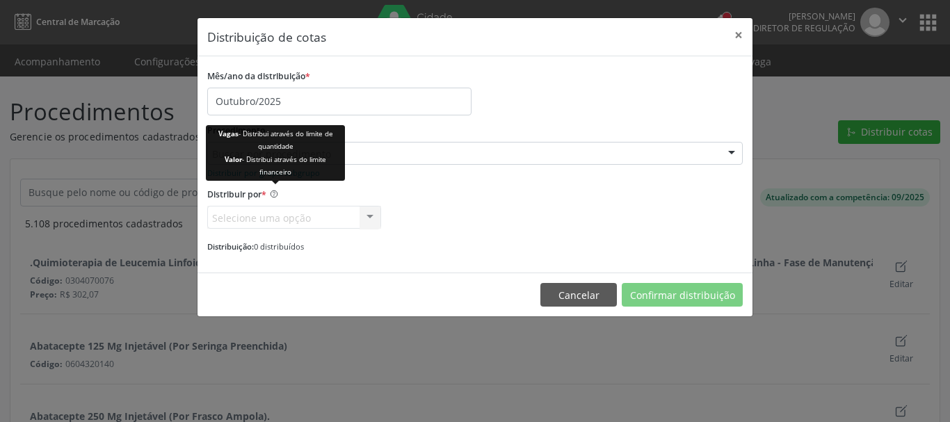
click at [276, 156] on small "Vagas - Distribui através do limite de quantidade Valor - Distribui através do …" at bounding box center [275, 152] width 115 height 47
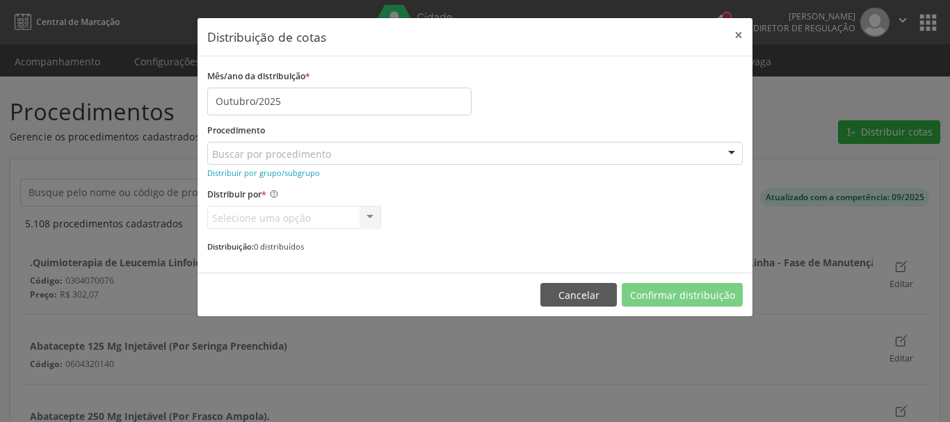
click at [389, 156] on div "Buscar por procedimento" at bounding box center [474, 154] width 535 height 24
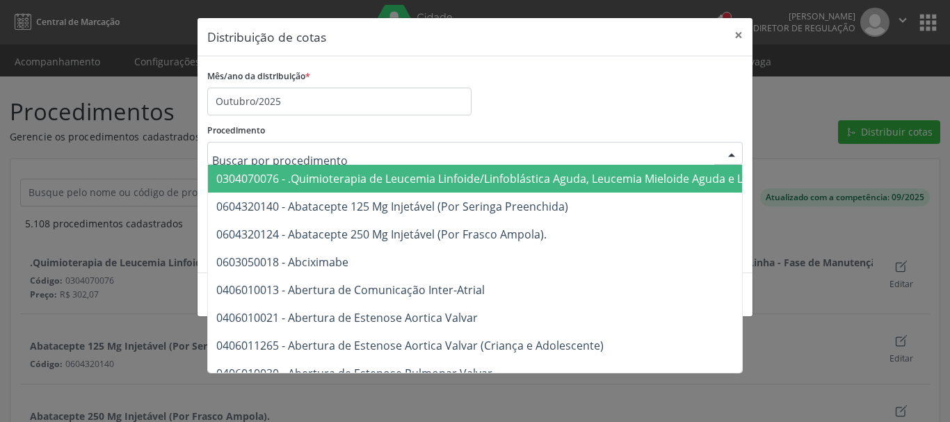
click at [555, 92] on div "Mês/ano da distribuição * Outubro/2025" at bounding box center [475, 90] width 542 height 49
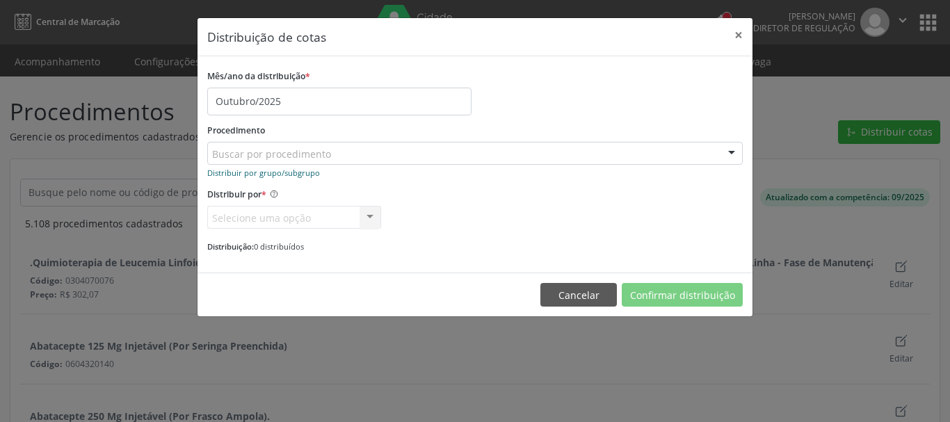
click at [271, 177] on small "Distribuir por grupo/subgrupo" at bounding box center [263, 173] width 113 height 10
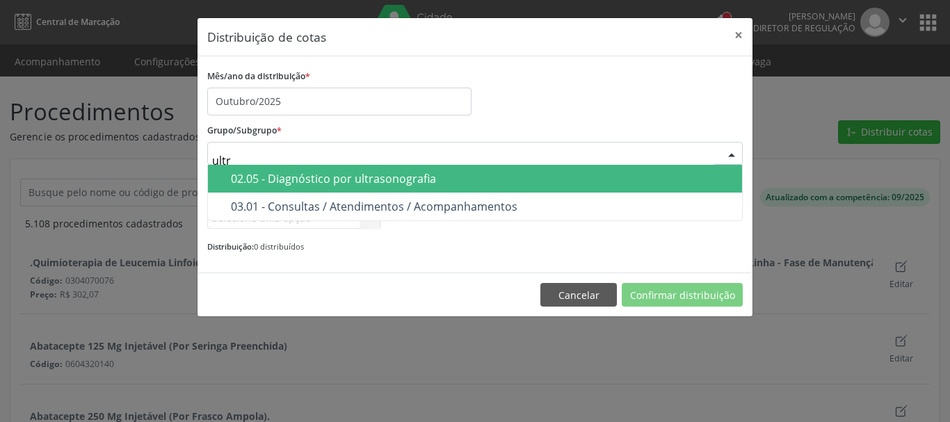
type input "ultra"
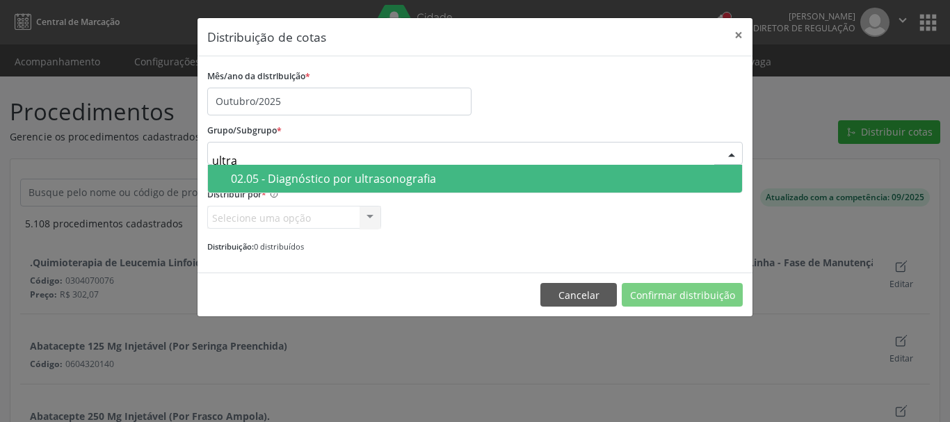
click at [440, 175] on div "02.05 - Diagnóstico por ultrasonografia" at bounding box center [482, 178] width 503 height 11
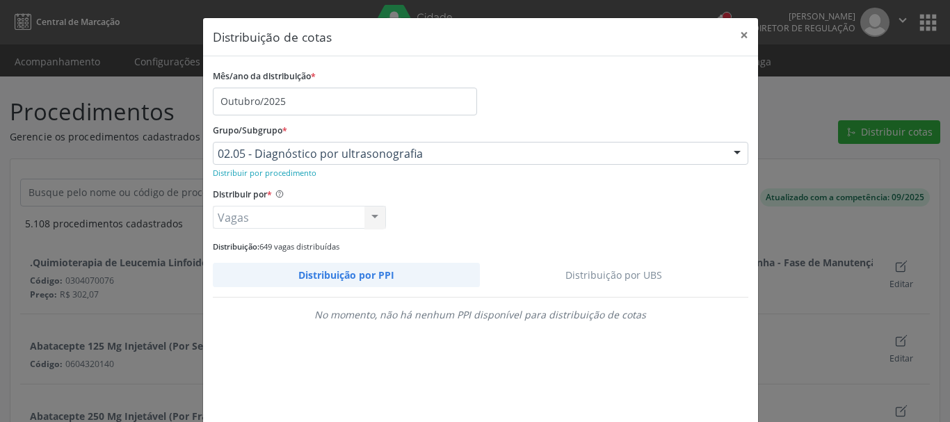
click at [591, 268] on link "Distribuição por UBS" at bounding box center [614, 275] width 268 height 24
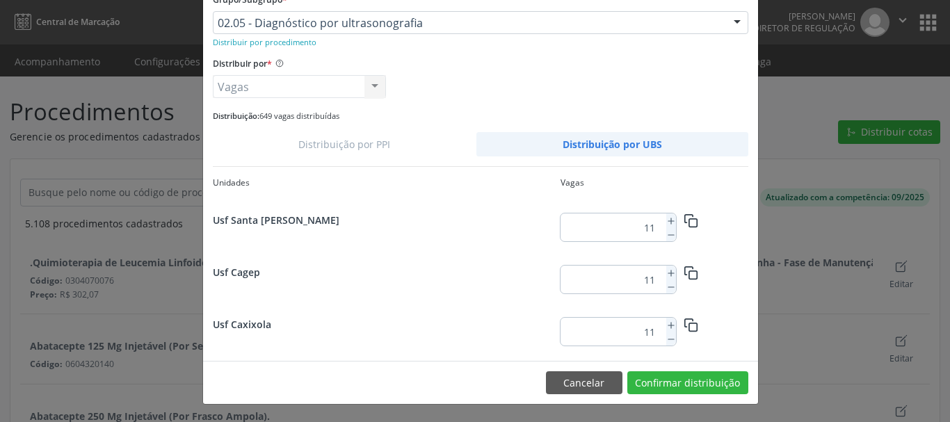
scroll to position [1823, 0]
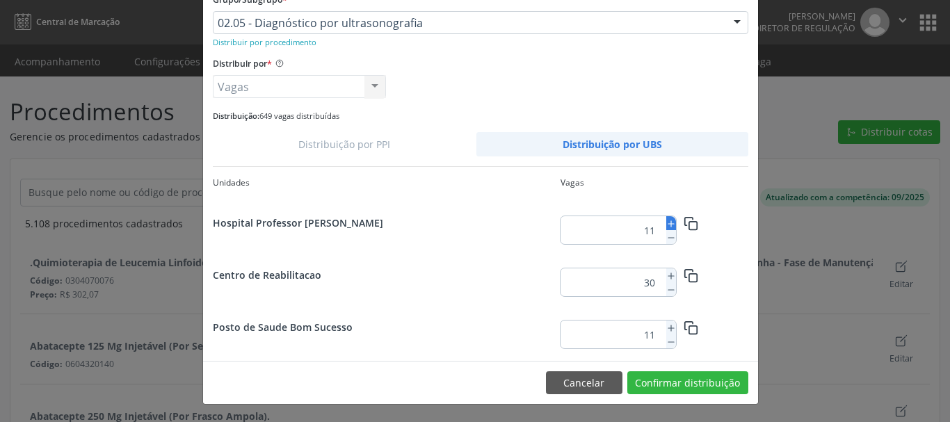
click at [666, 222] on icon at bounding box center [671, 224] width 10 height 10
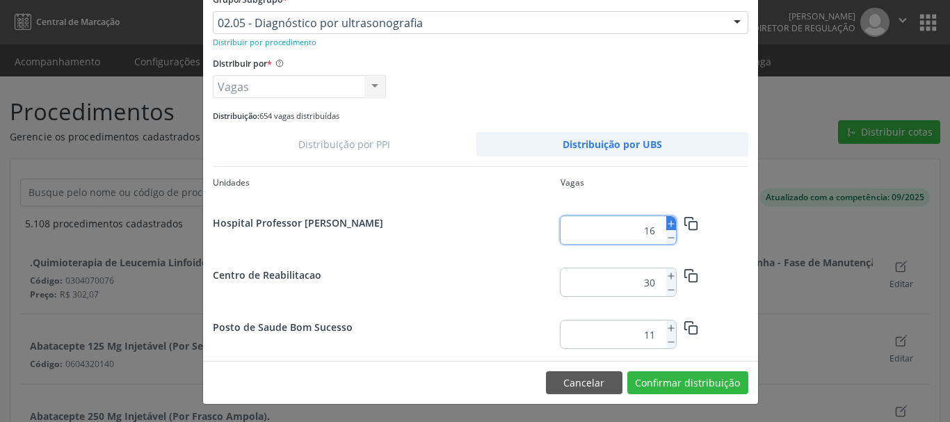
click at [666, 222] on icon at bounding box center [671, 224] width 10 height 10
type input "20"
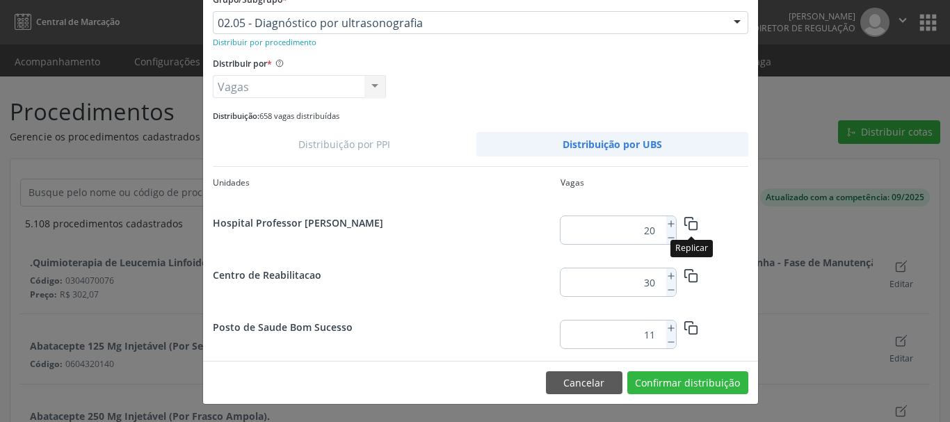
click at [691, 221] on icon "button" at bounding box center [691, 223] width 15 height 15
click at [666, 273] on icon at bounding box center [671, 276] width 10 height 10
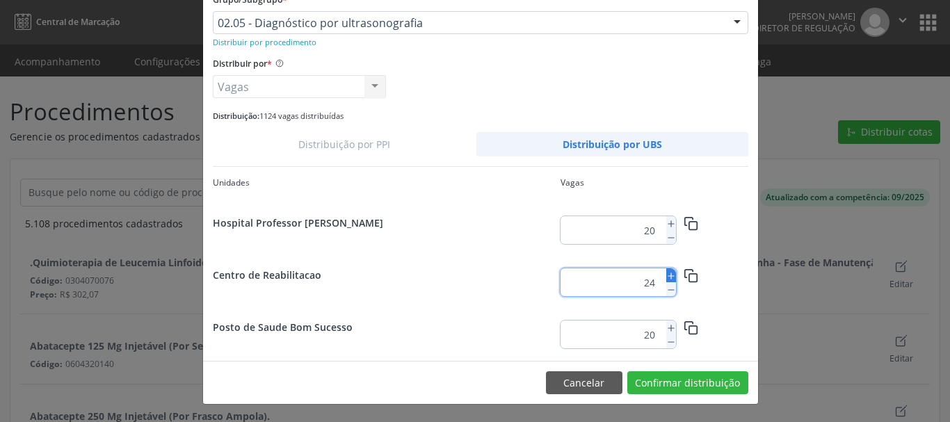
click at [666, 273] on icon at bounding box center [671, 276] width 10 height 10
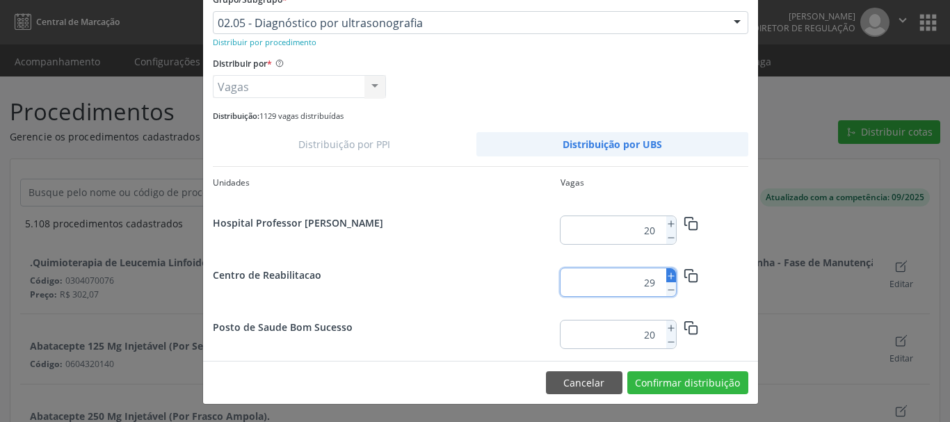
click at [666, 273] on icon at bounding box center [671, 276] width 10 height 10
type input "30"
click at [692, 383] on button "Confirmar distribuição" at bounding box center [687, 383] width 121 height 24
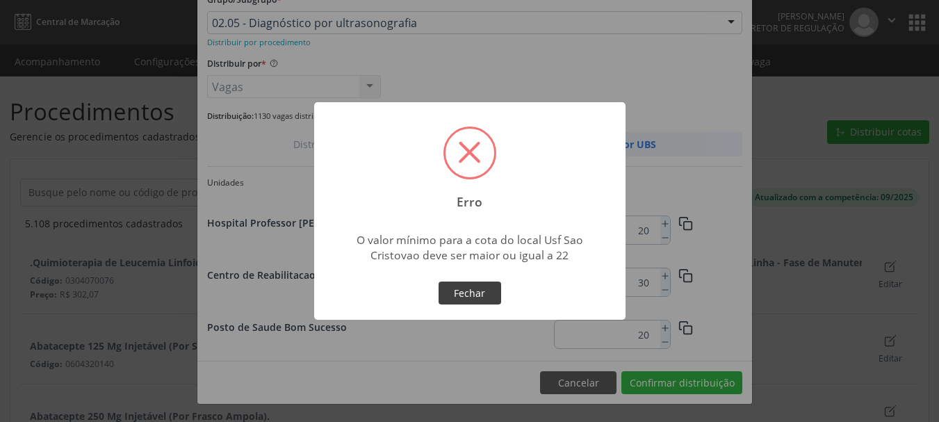
click at [479, 300] on button "Fechar" at bounding box center [470, 294] width 63 height 24
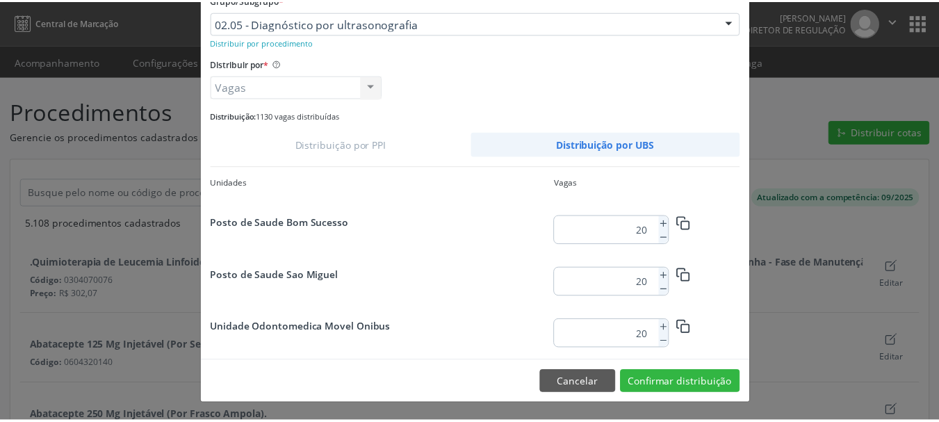
scroll to position [310, 0]
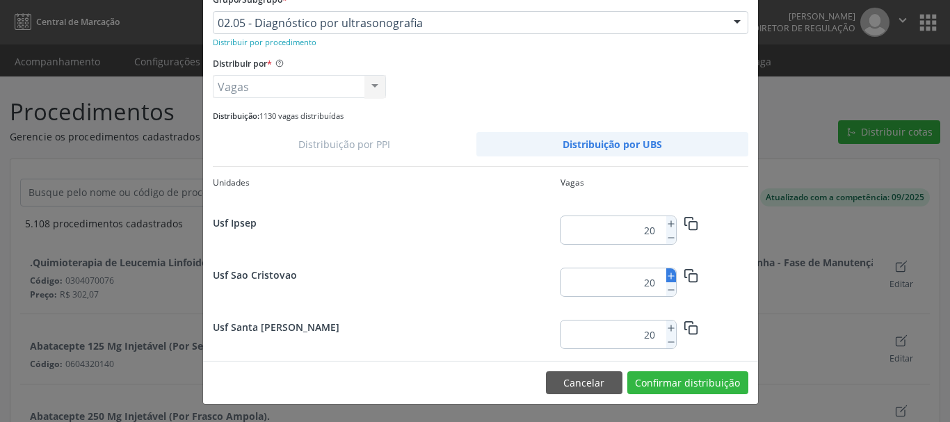
click at [666, 271] on button at bounding box center [671, 275] width 10 height 14
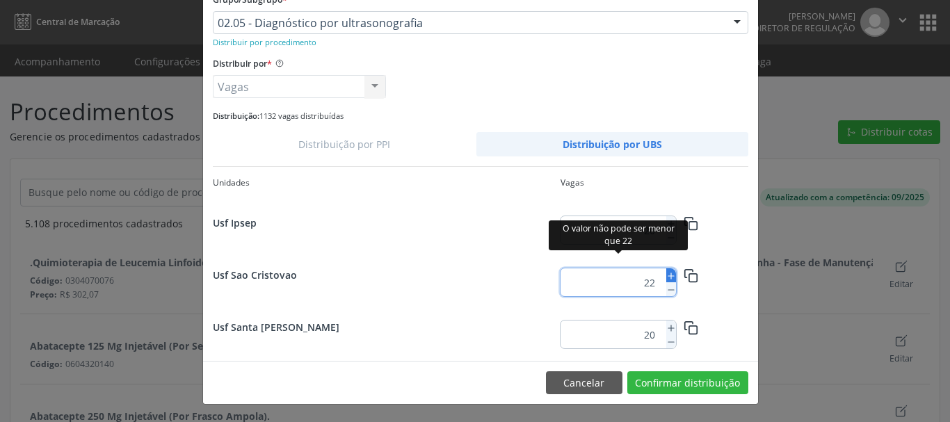
click at [666, 271] on button at bounding box center [671, 275] width 10 height 14
type input "25"
click at [680, 378] on button "Confirmar distribuição" at bounding box center [687, 383] width 121 height 24
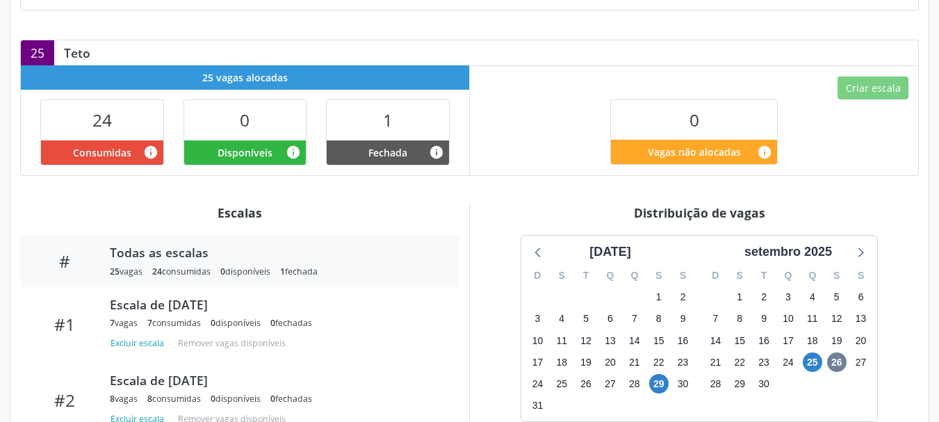
scroll to position [348, 0]
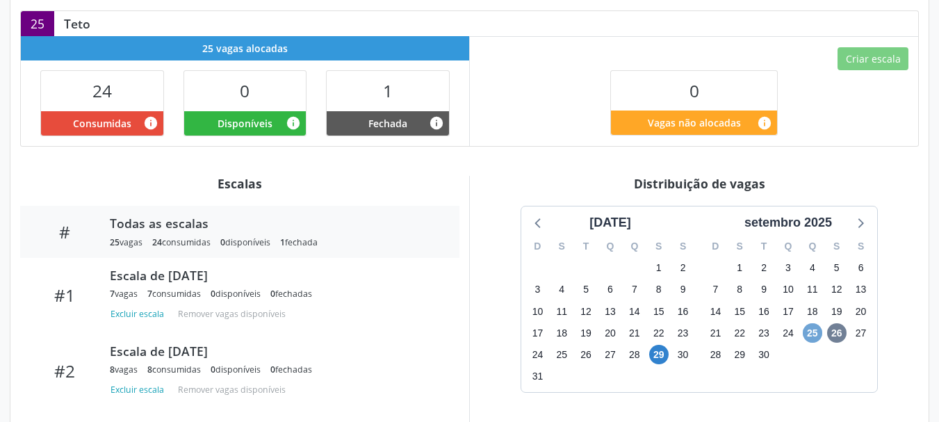
click at [812, 323] on span "25" at bounding box center [812, 332] width 19 height 19
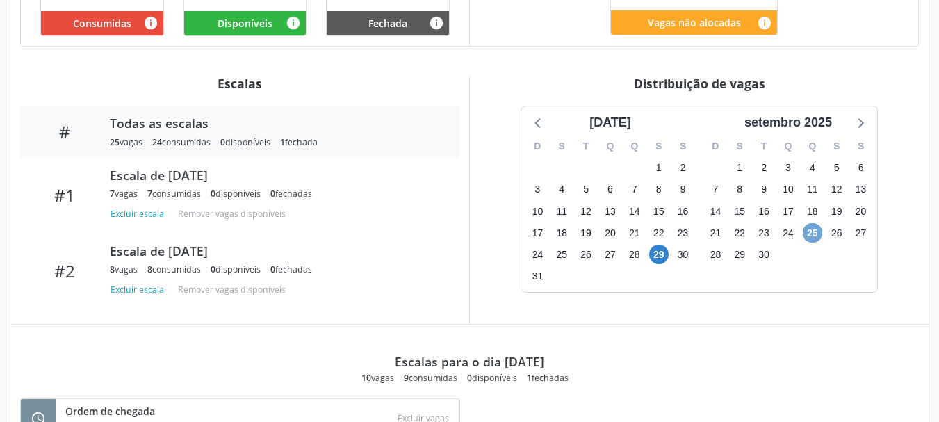
scroll to position [409, 0]
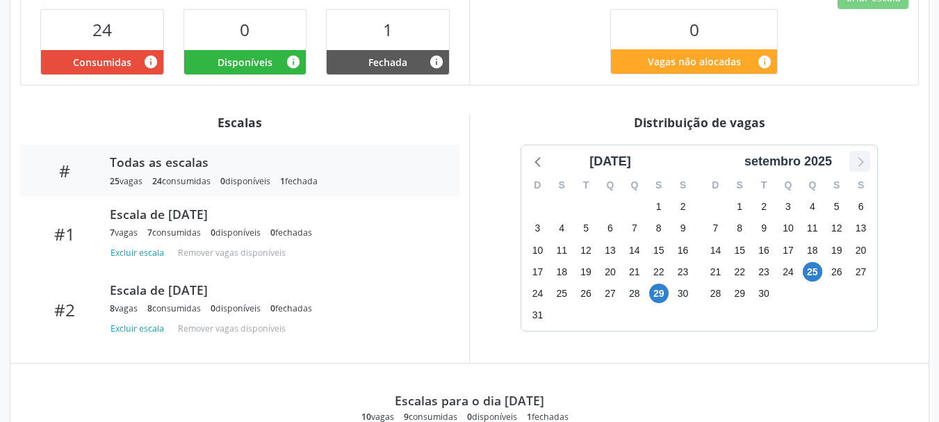
click at [864, 152] on icon at bounding box center [860, 161] width 18 height 18
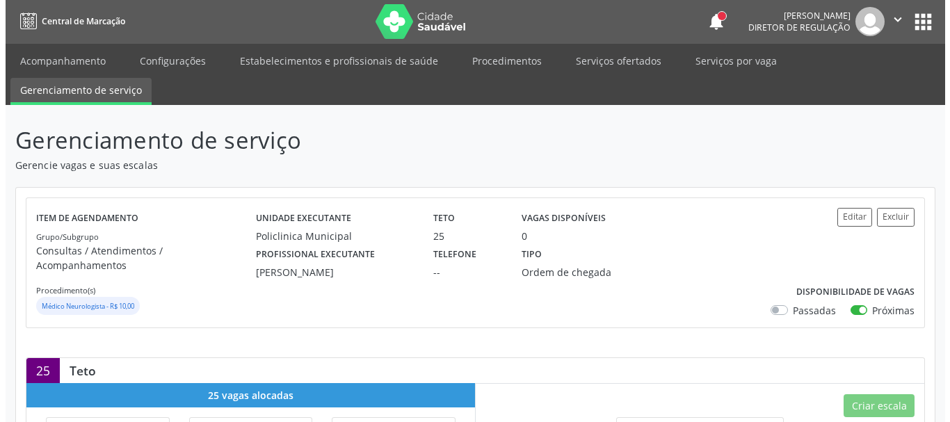
scroll to position [0, 0]
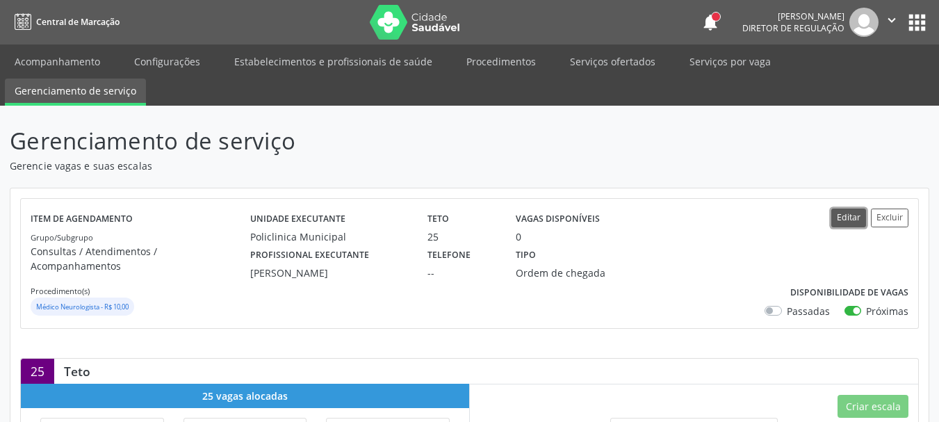
click at [838, 225] on button "Editar" at bounding box center [849, 218] width 35 height 19
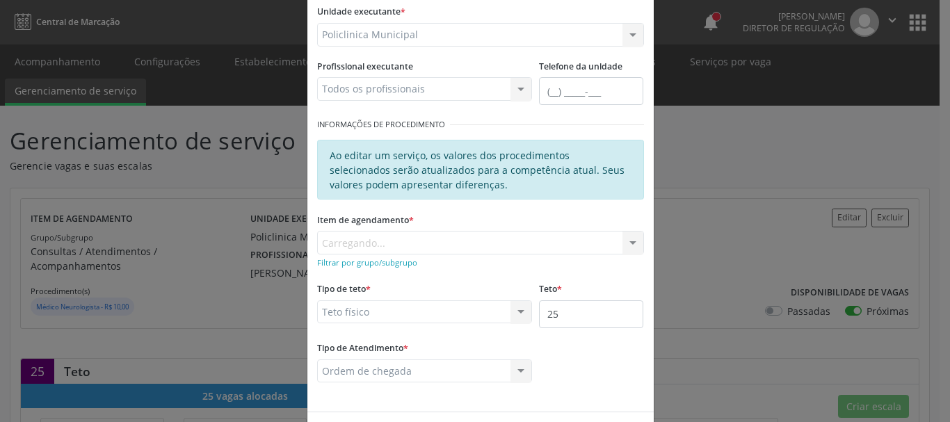
scroll to position [166, 0]
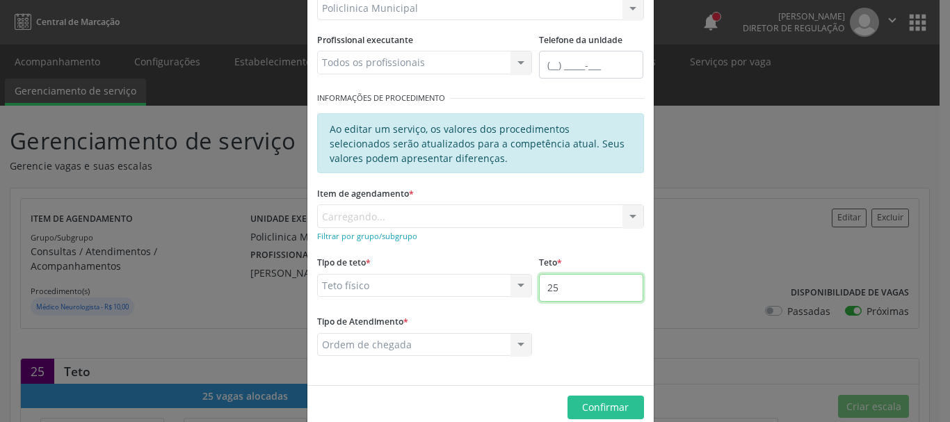
click at [570, 274] on input "25" at bounding box center [591, 288] width 104 height 28
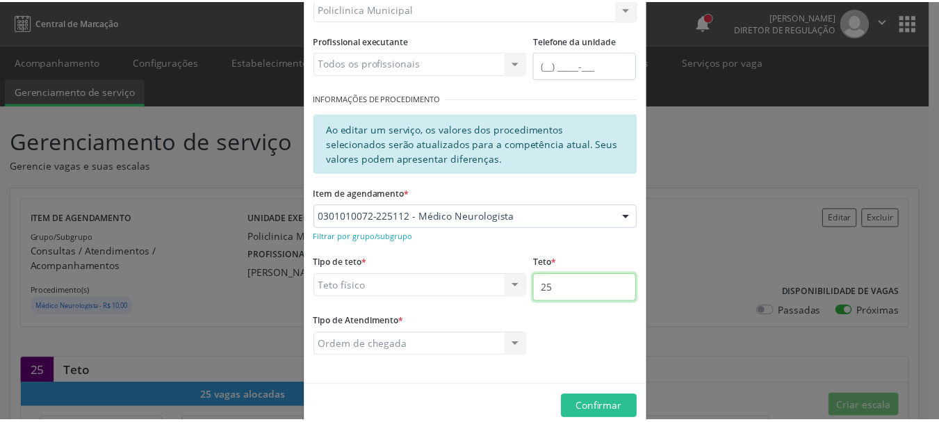
scroll to position [190, 0]
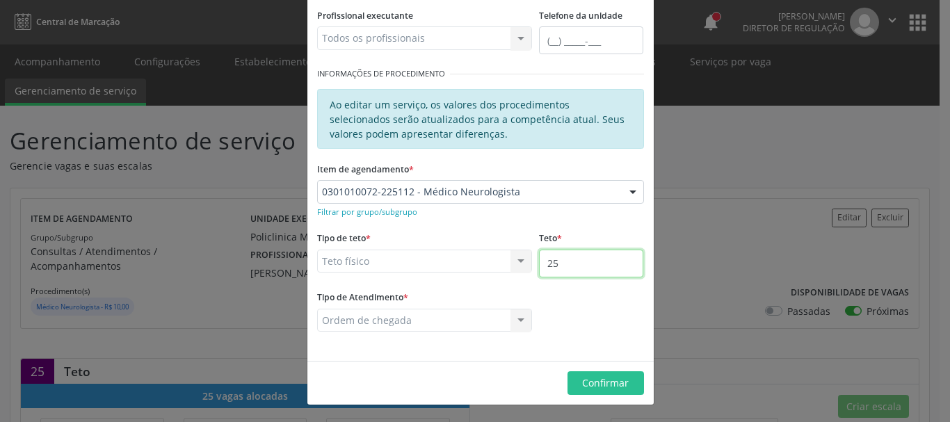
click at [560, 263] on input "25" at bounding box center [591, 264] width 104 height 28
click at [556, 266] on input "25" at bounding box center [591, 264] width 104 height 28
click at [554, 264] on input "25" at bounding box center [591, 264] width 104 height 28
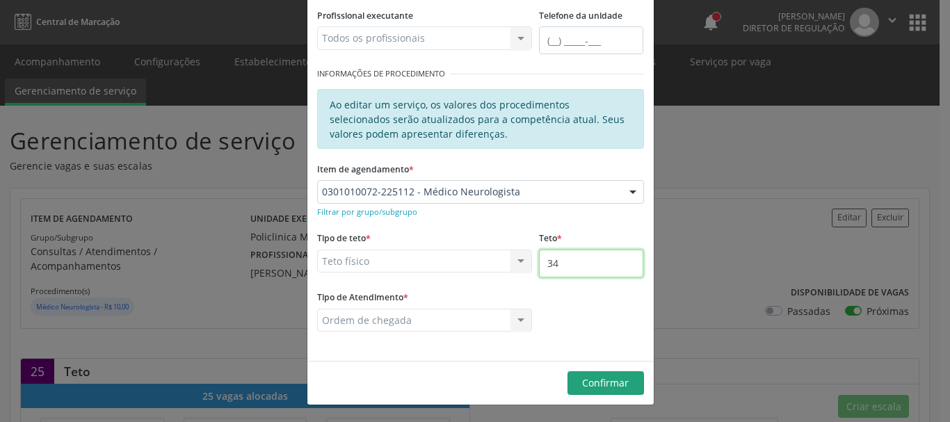
type input "34"
click at [595, 389] on span "Confirmar" at bounding box center [605, 382] width 47 height 13
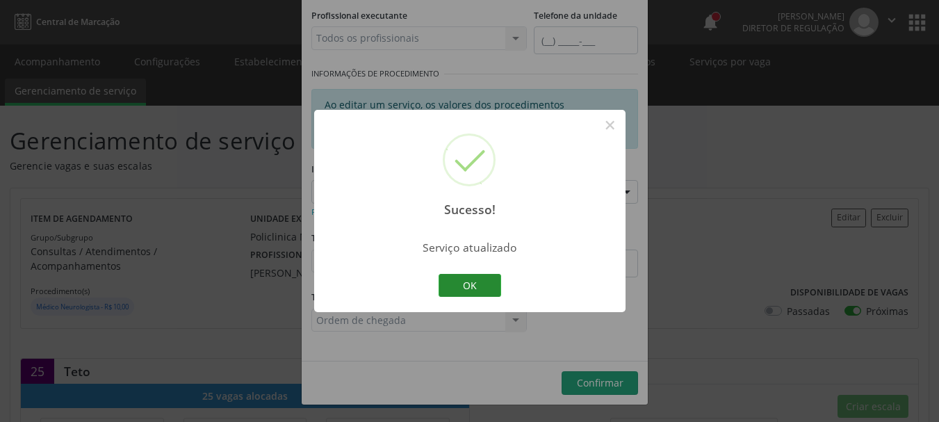
click at [489, 288] on button "OK" at bounding box center [470, 286] width 63 height 24
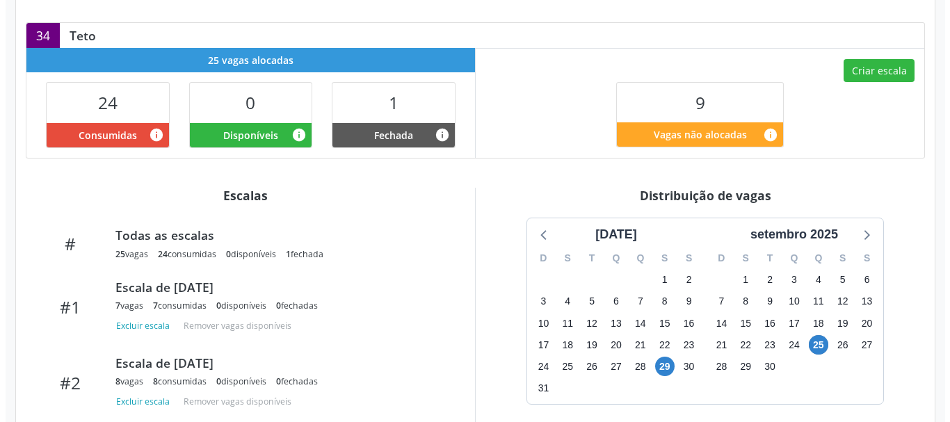
scroll to position [348, 0]
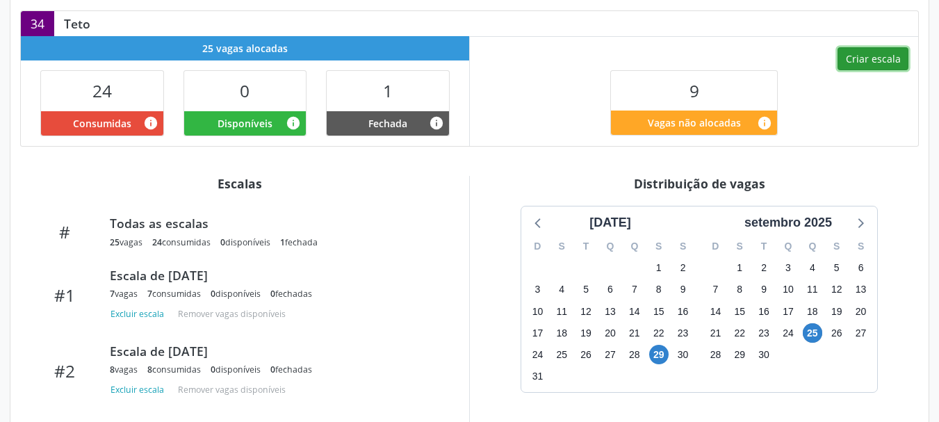
click at [882, 47] on button "Criar escala" at bounding box center [873, 59] width 71 height 24
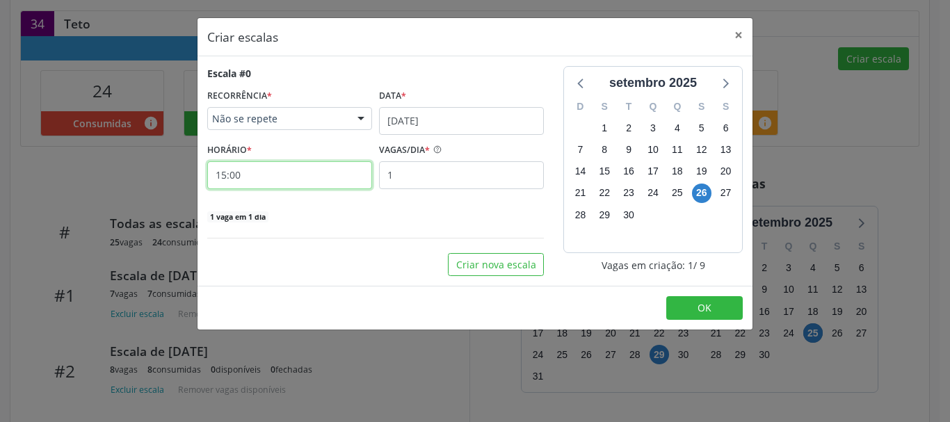
click at [252, 179] on input "15:00" at bounding box center [289, 175] width 165 height 28
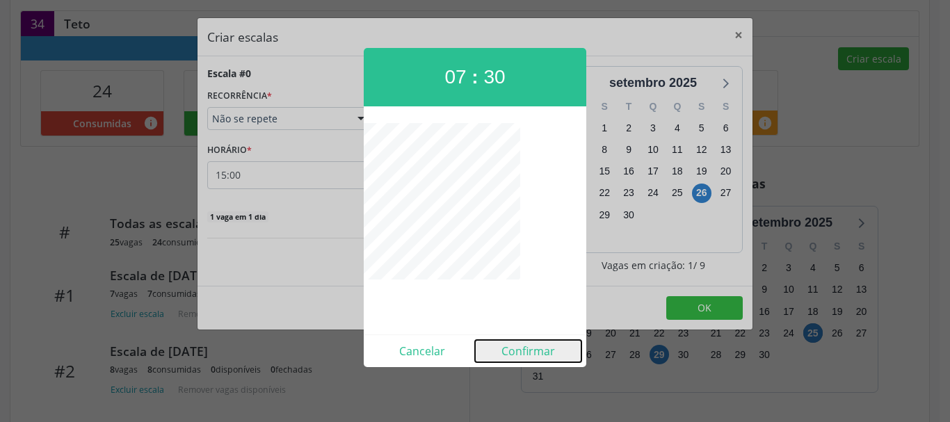
click at [524, 350] on button "Confirmar" at bounding box center [528, 351] width 106 height 22
type input "07:30"
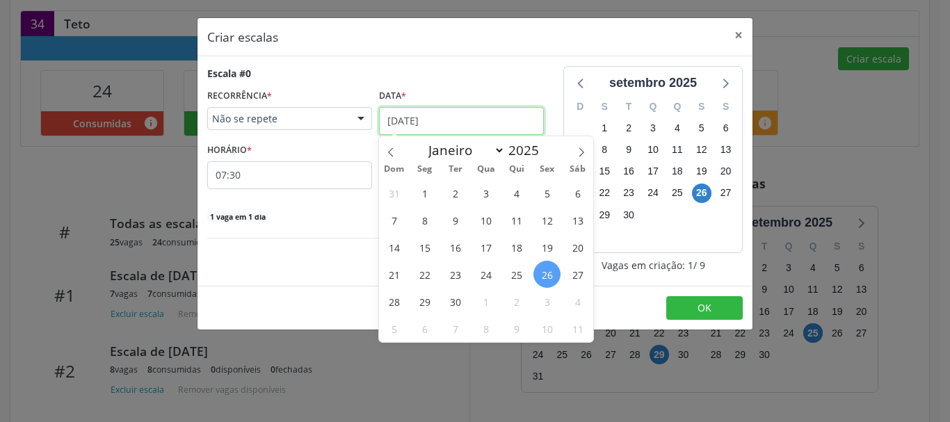
click at [435, 123] on input "26/09/2025" at bounding box center [461, 121] width 165 height 28
click at [582, 143] on span at bounding box center [582, 148] width 24 height 24
select select "9"
click at [523, 304] on span "30" at bounding box center [516, 301] width 27 height 27
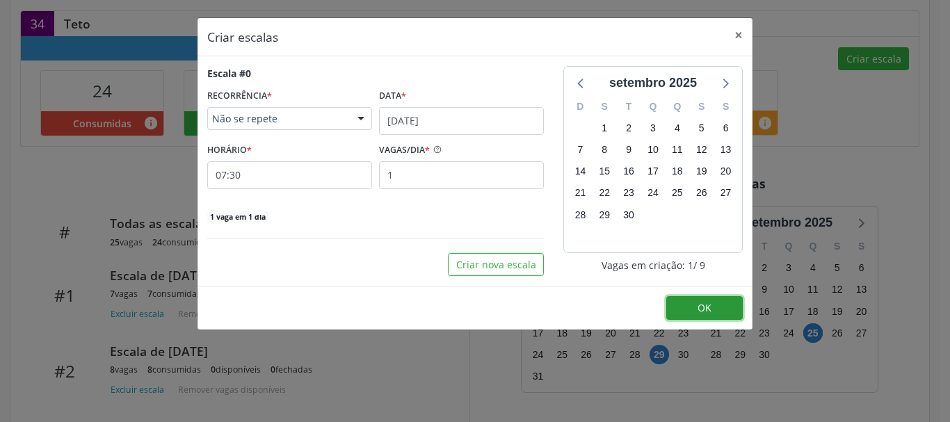
click at [704, 303] on span "OK" at bounding box center [704, 307] width 14 height 13
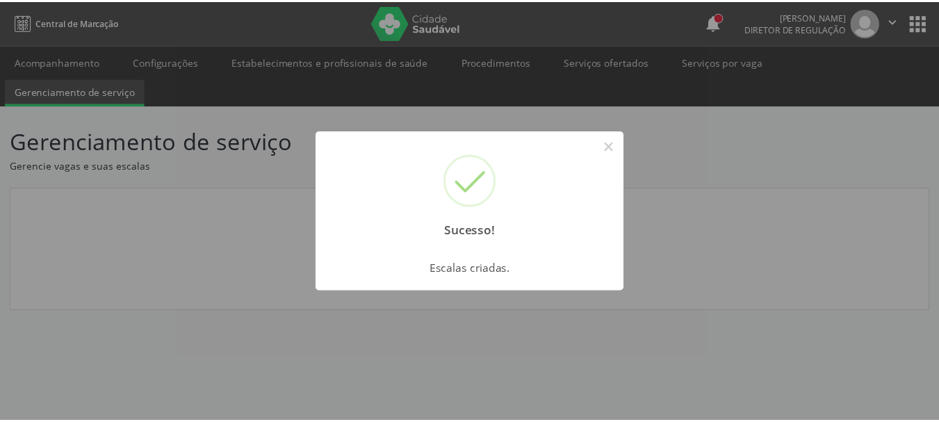
scroll to position [0, 0]
